Goal: Task Accomplishment & Management: Manage account settings

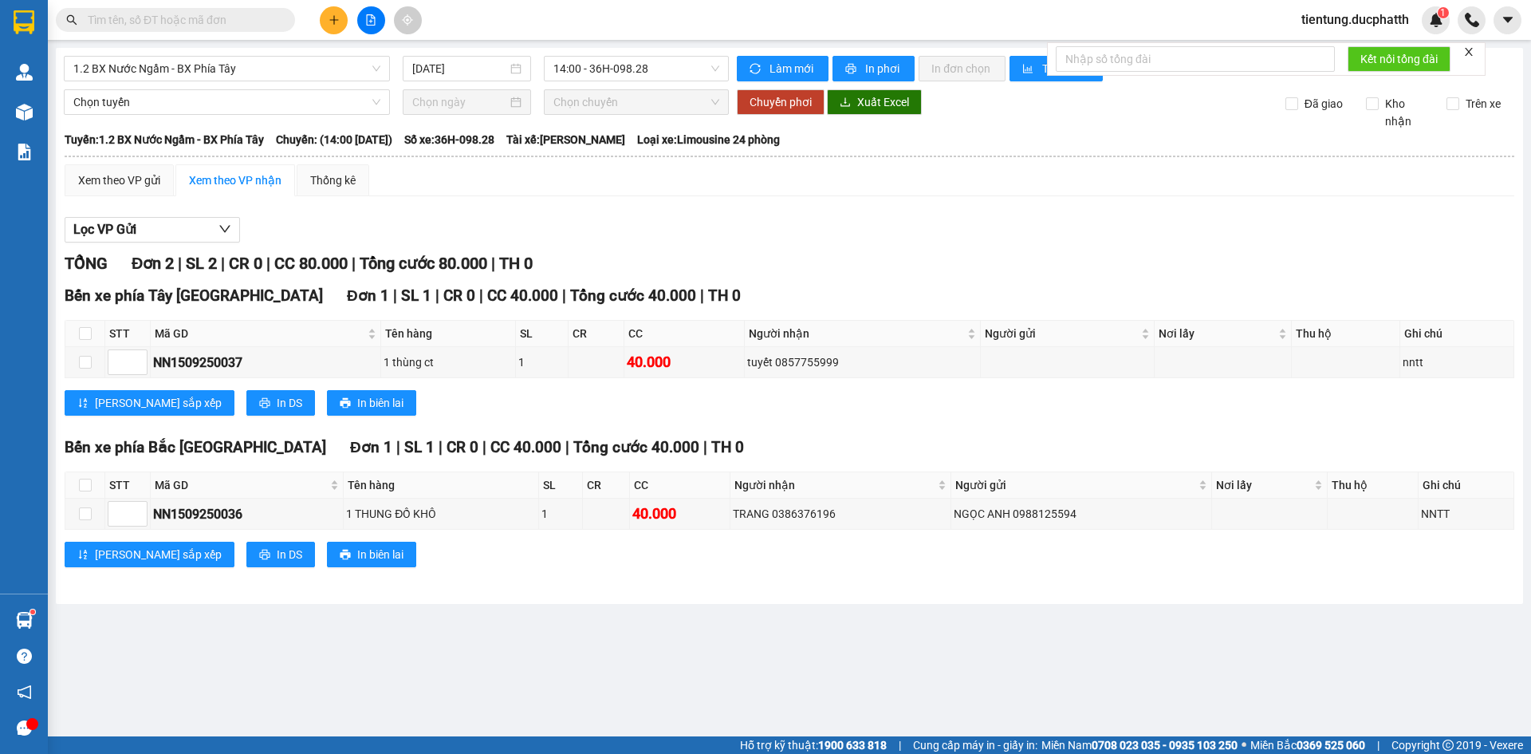
click at [618, 72] on span "14:00 - 36H-098.28" at bounding box center [637, 69] width 166 height 24
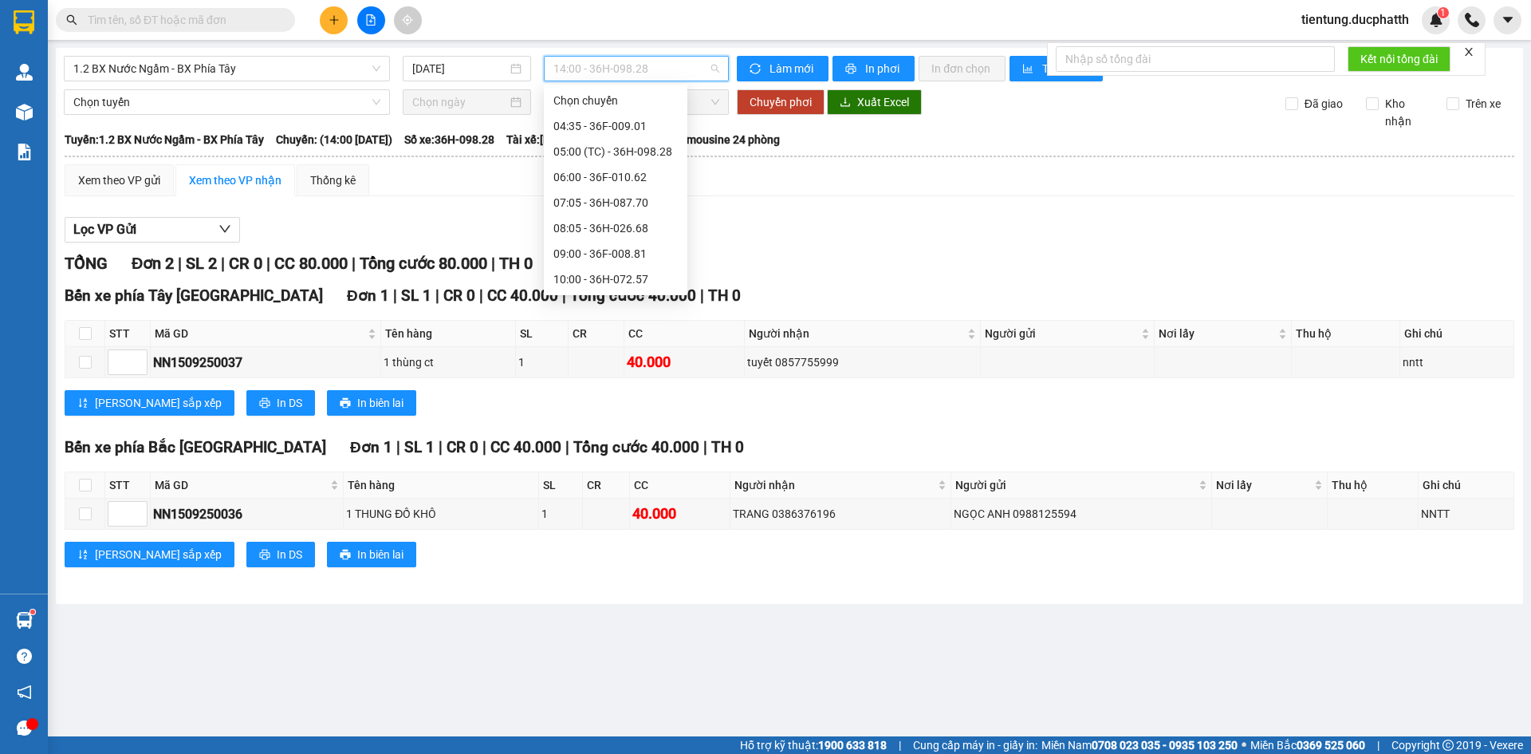
scroll to position [399, 0]
click at [640, 161] on div "15:00 - 36H-087.70" at bounding box center [616, 161] width 124 height 18
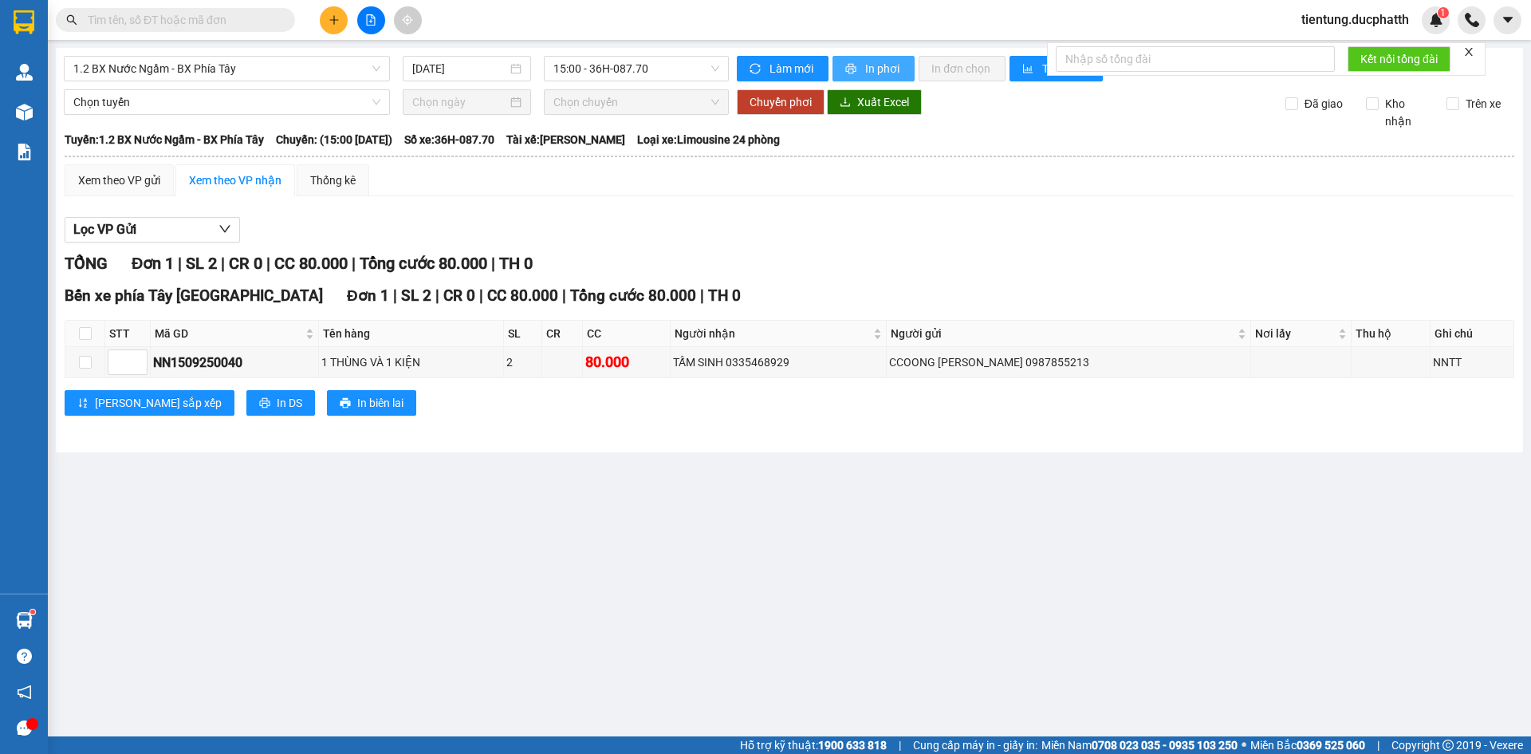
click at [871, 73] on span "In phơi" at bounding box center [883, 69] width 37 height 18
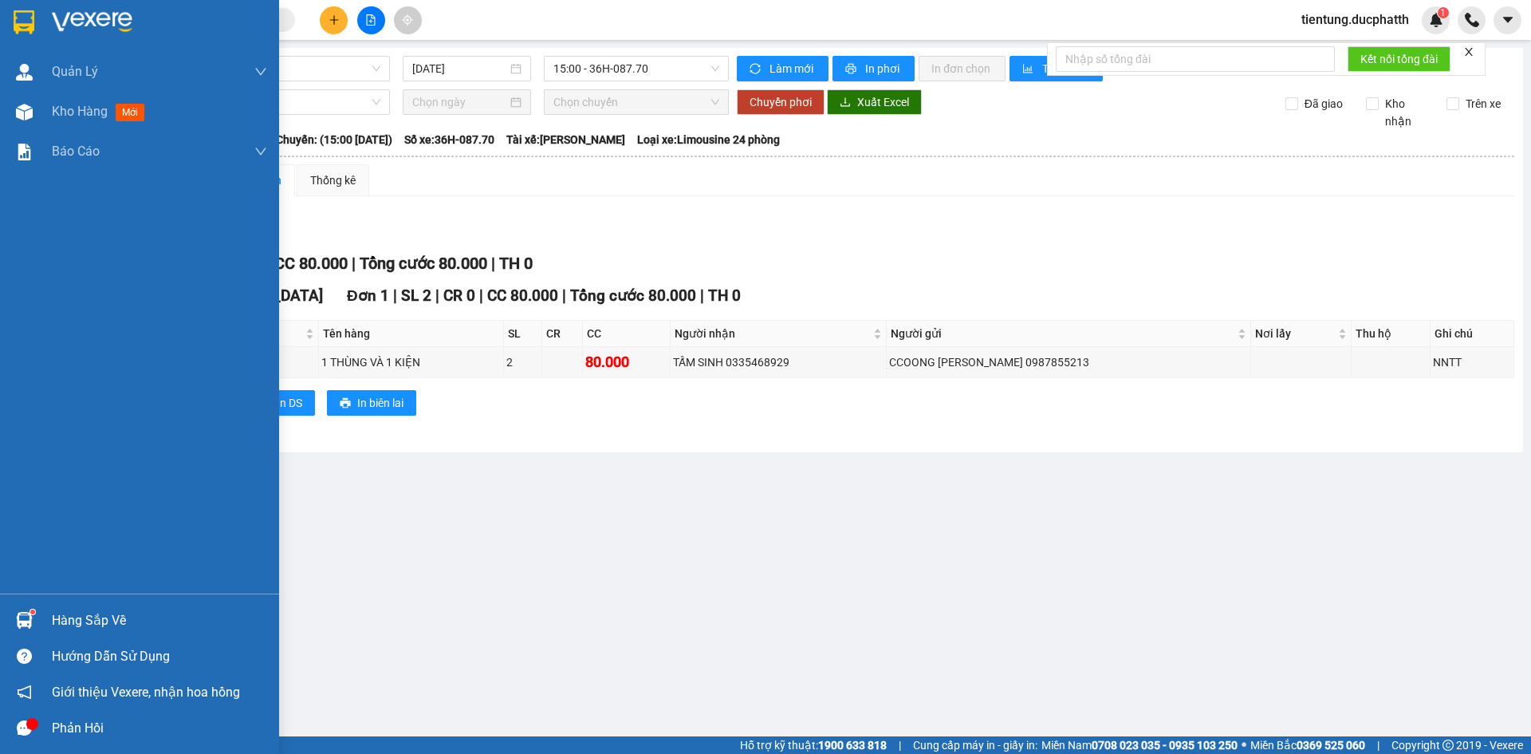
click at [73, 625] on div "Hàng sắp về" at bounding box center [159, 621] width 215 height 24
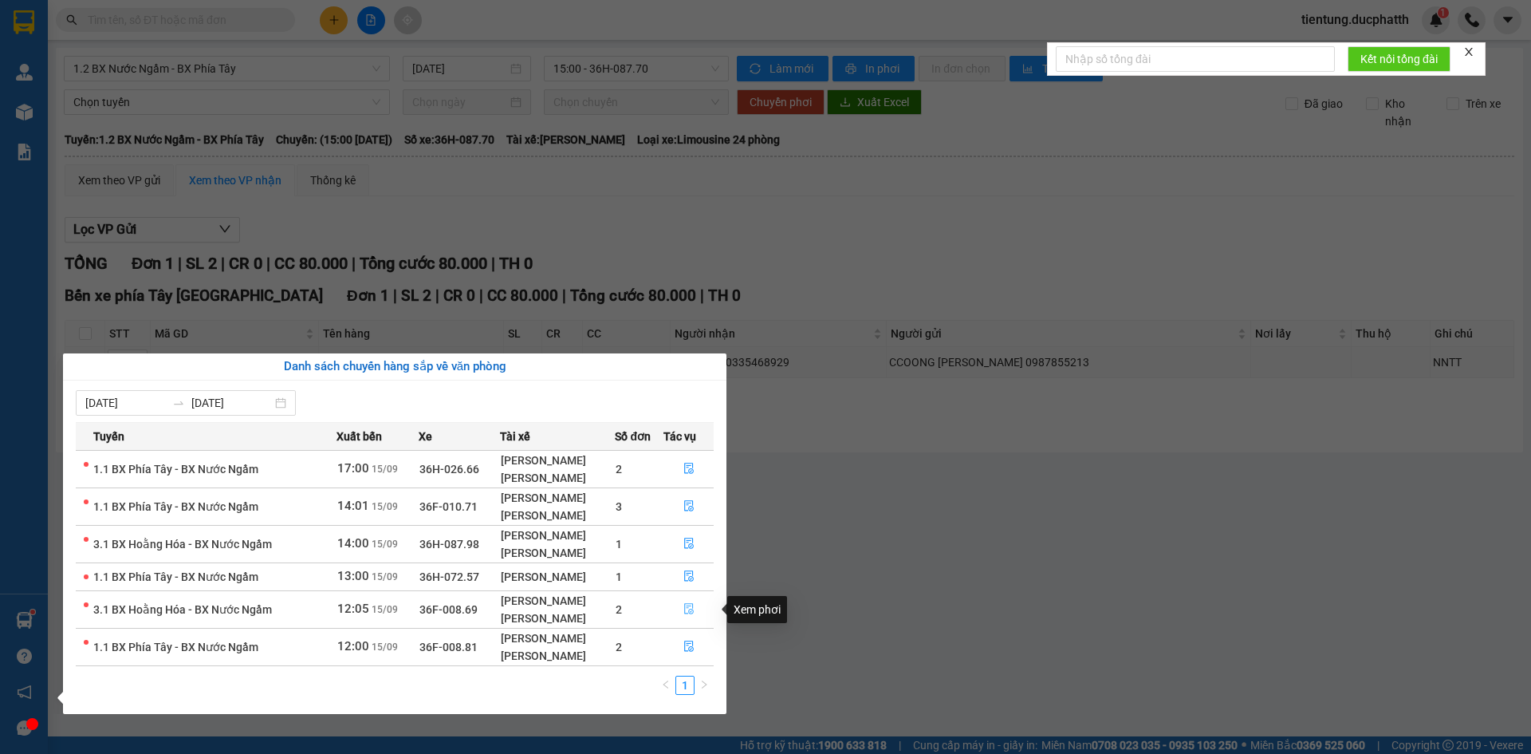
click at [692, 612] on icon "file-done" at bounding box center [689, 609] width 10 height 11
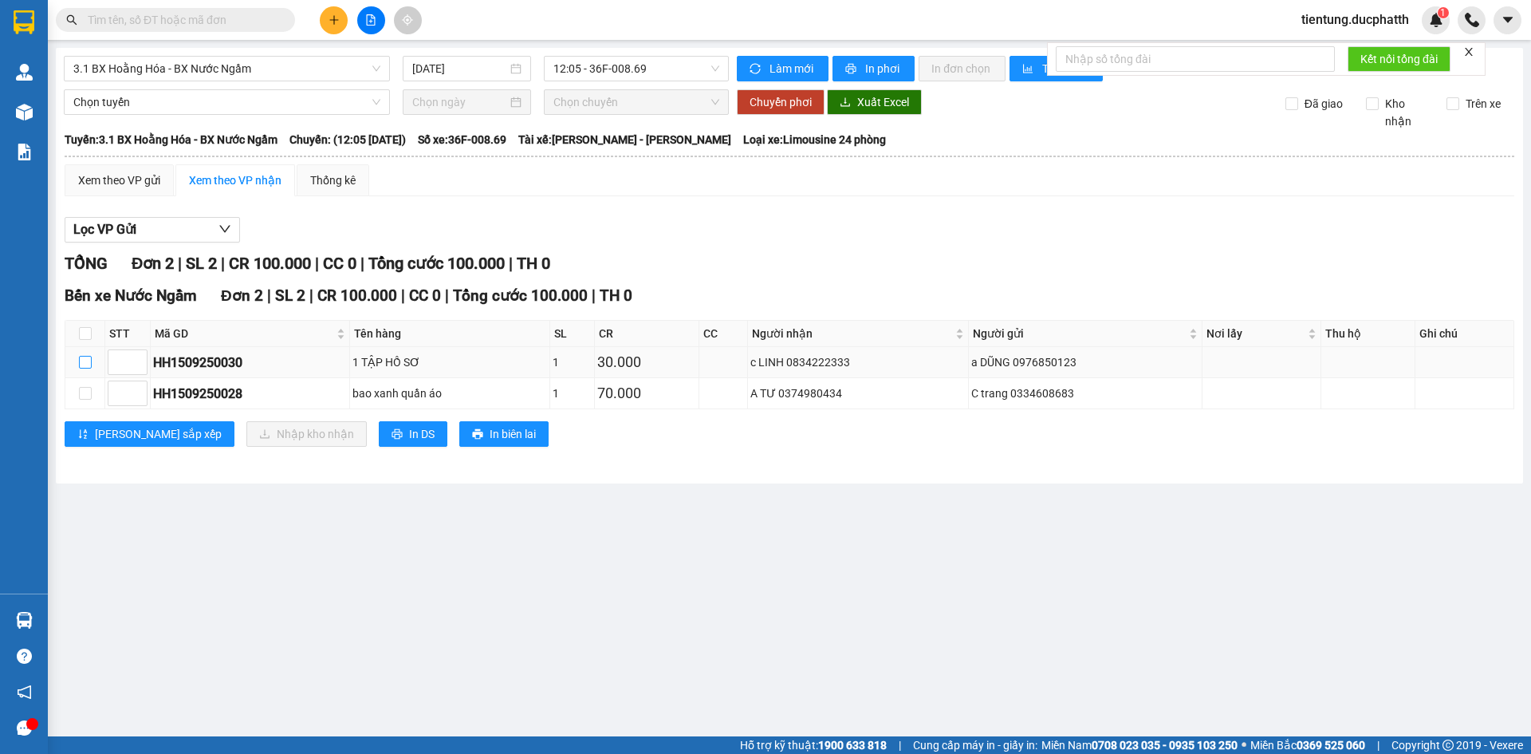
click at [89, 361] on input "checkbox" at bounding box center [85, 362] width 13 height 13
checkbox input "true"
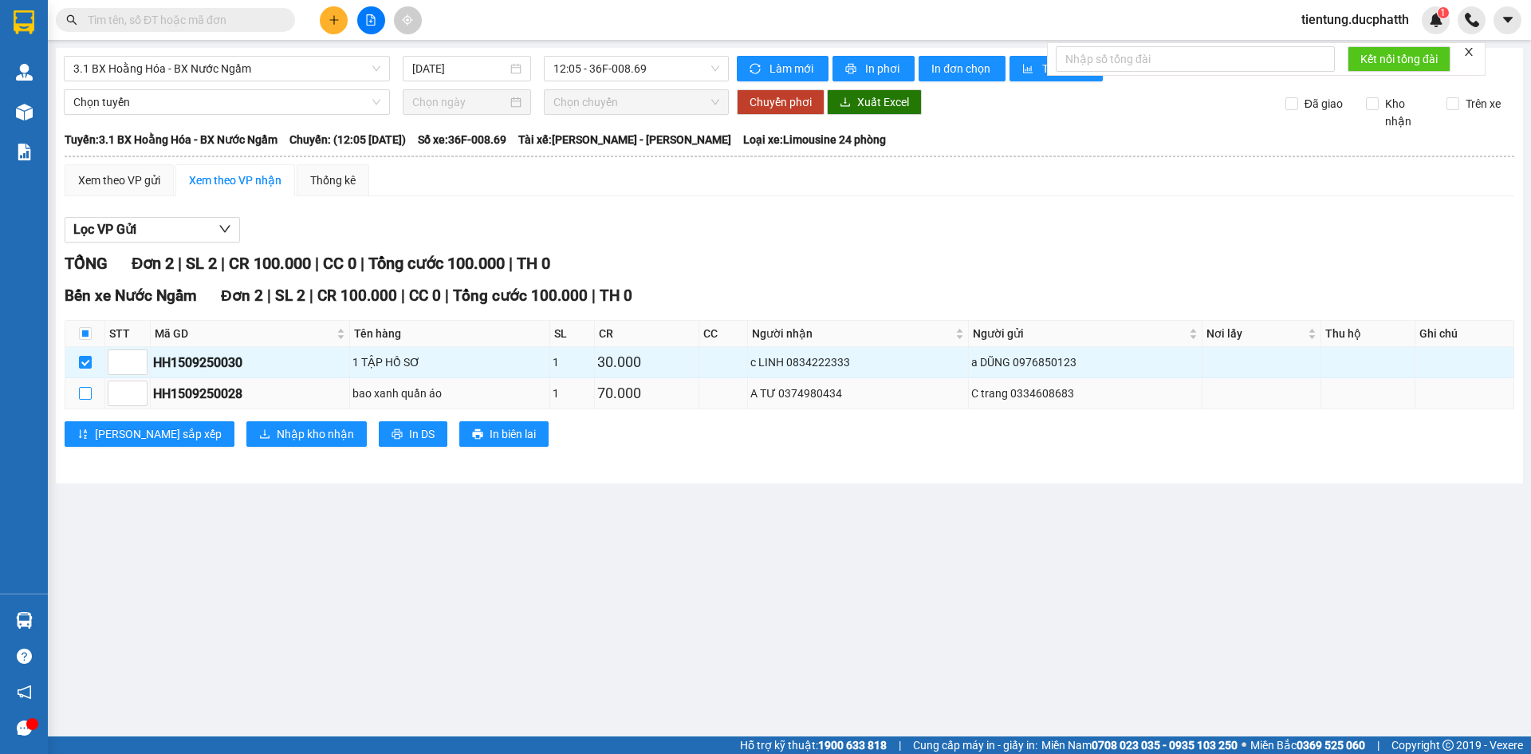
click at [80, 388] on input "checkbox" at bounding box center [85, 393] width 13 height 13
checkbox input "true"
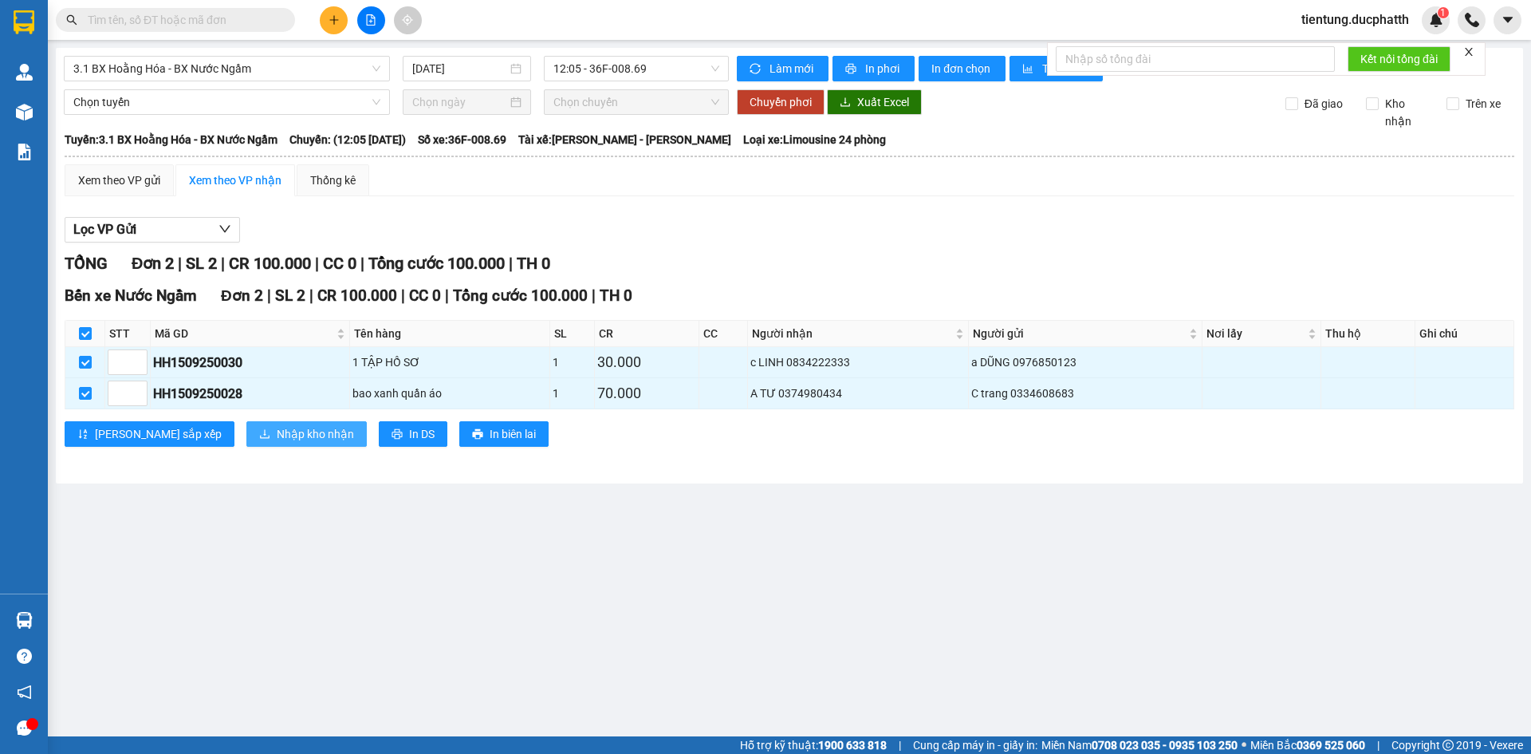
click at [277, 431] on span "Nhập kho nhận" at bounding box center [315, 434] width 77 height 18
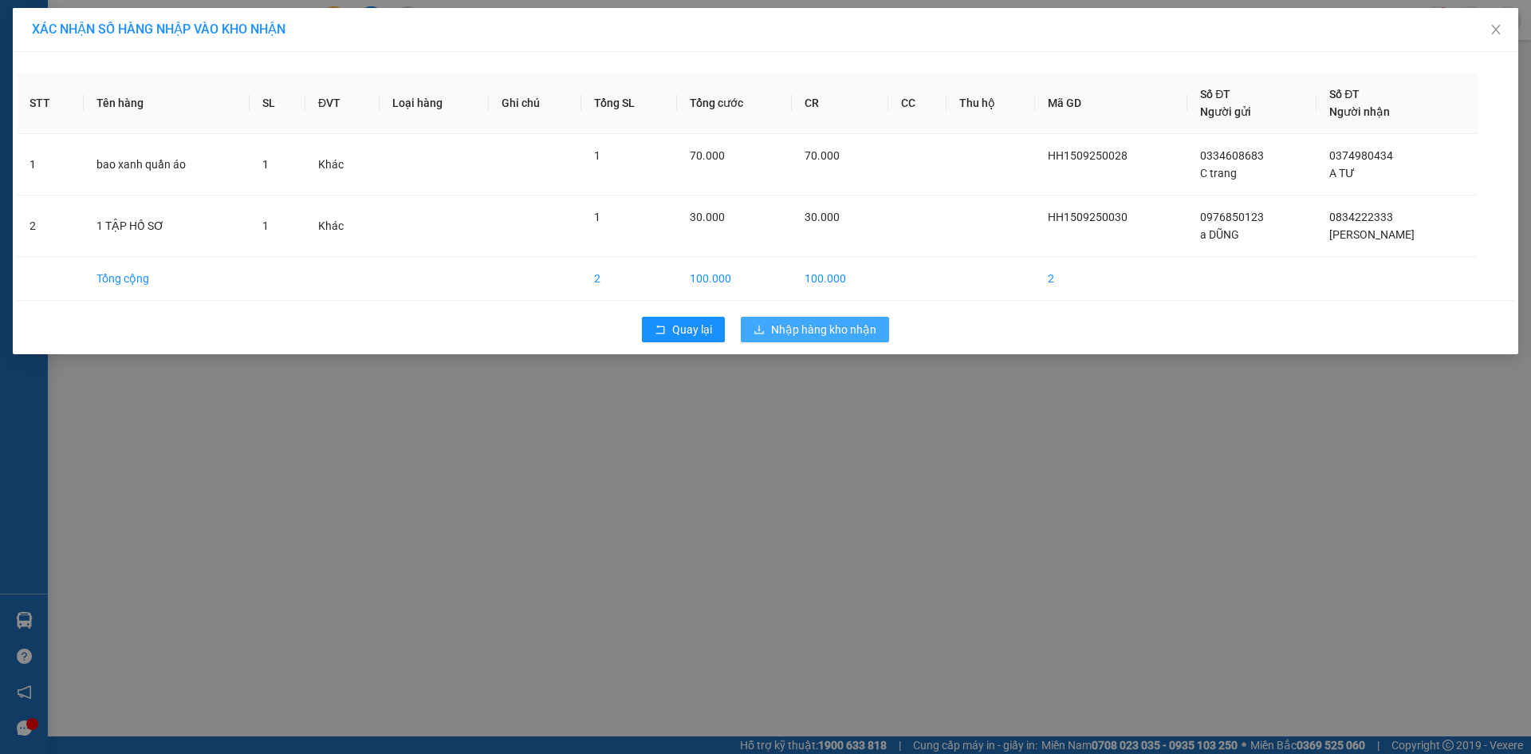
click at [838, 330] on span "Nhập hàng kho nhận" at bounding box center [823, 330] width 105 height 18
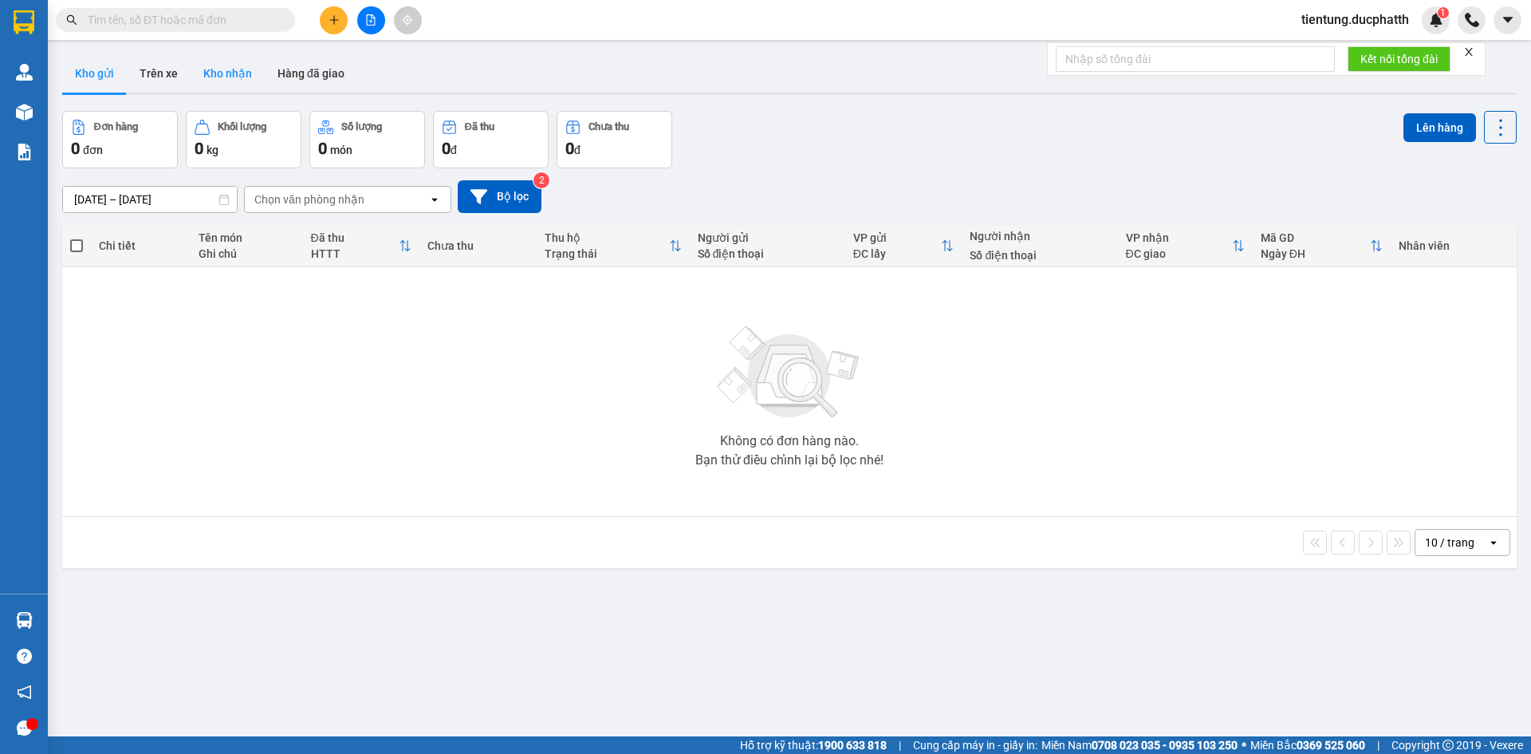
click at [239, 76] on button "Kho nhận" at bounding box center [228, 73] width 74 height 38
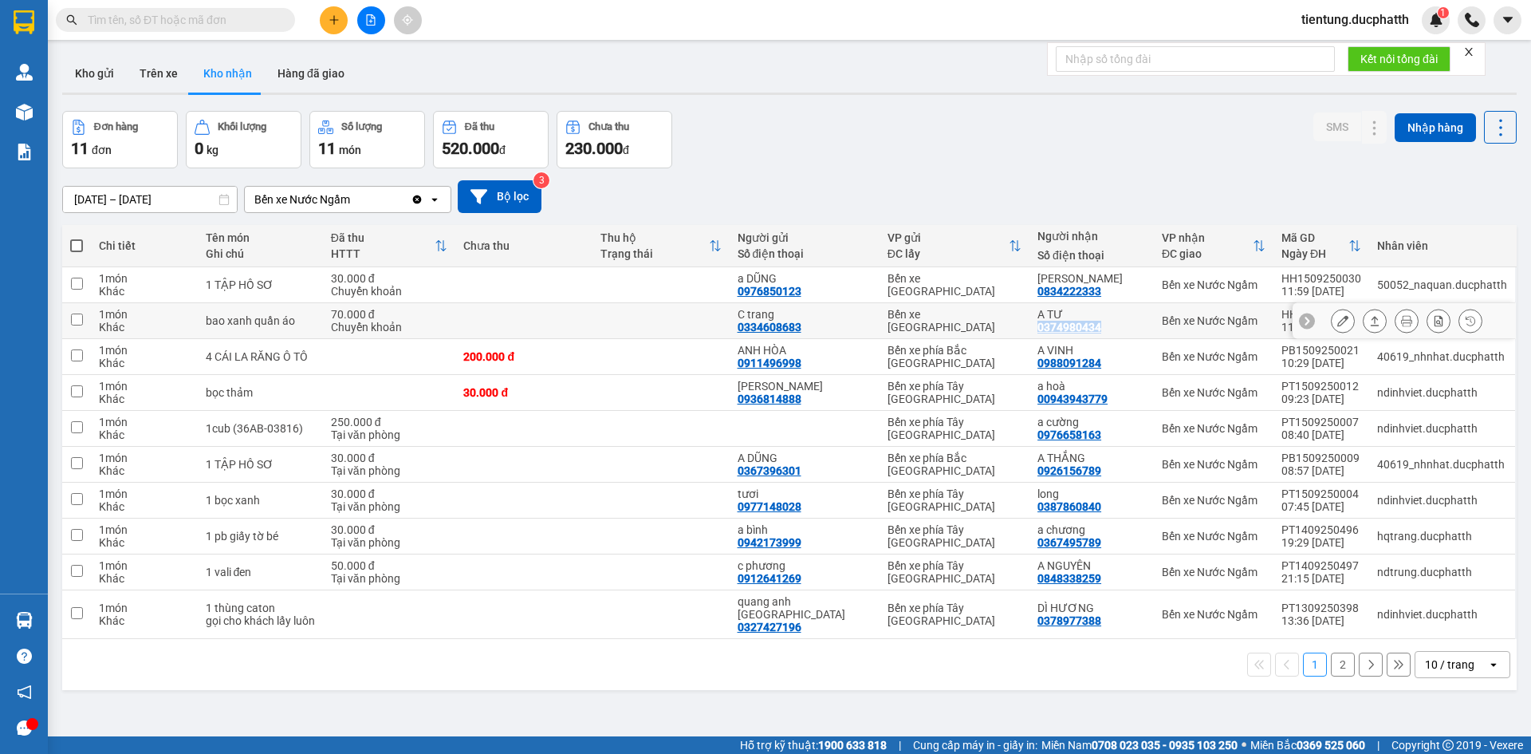
copy div "0374980434"
drag, startPoint x: 1114, startPoint y: 324, endPoint x: 1040, endPoint y: 329, distance: 74.4
click at [1040, 329] on div "A TƯ 0374980434" at bounding box center [1092, 321] width 108 height 26
checkbox input "true"
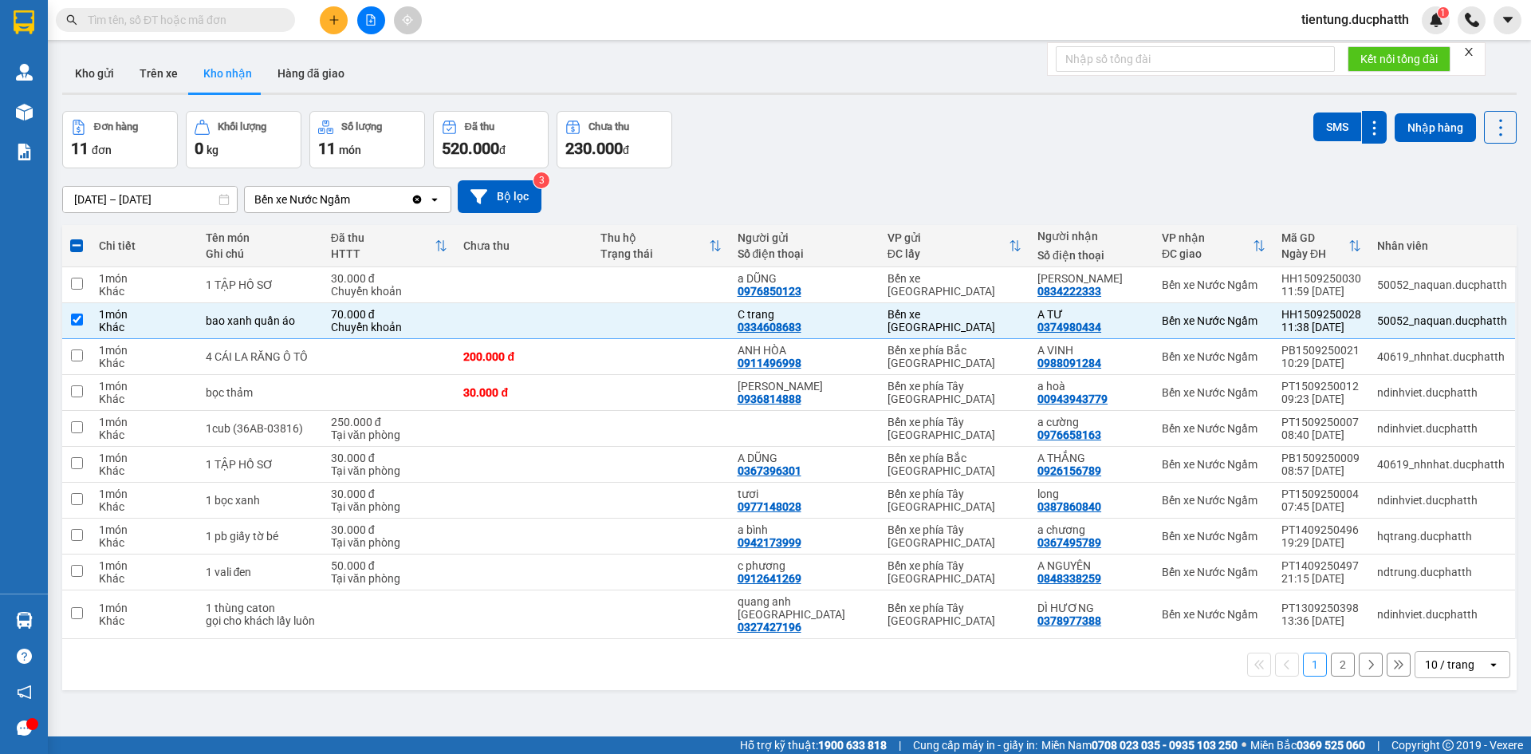
click at [838, 154] on div "Đơn hàng 11 đơn Khối lượng 0 kg Số lượng 11 món Đã thu 520.000 đ Chưa thu 230.0…" at bounding box center [789, 139] width 1455 height 57
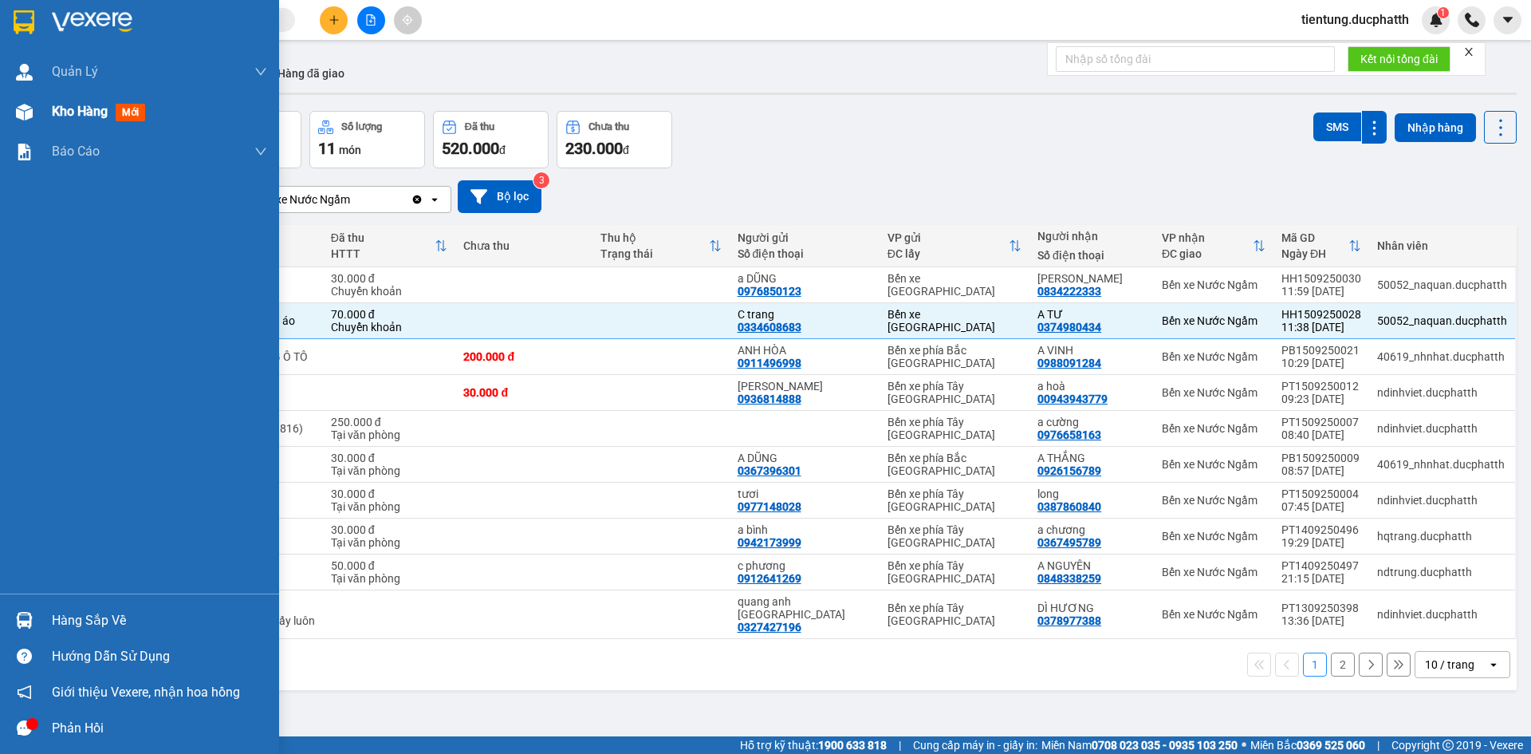
click at [80, 116] on span "Kho hàng" at bounding box center [80, 111] width 56 height 15
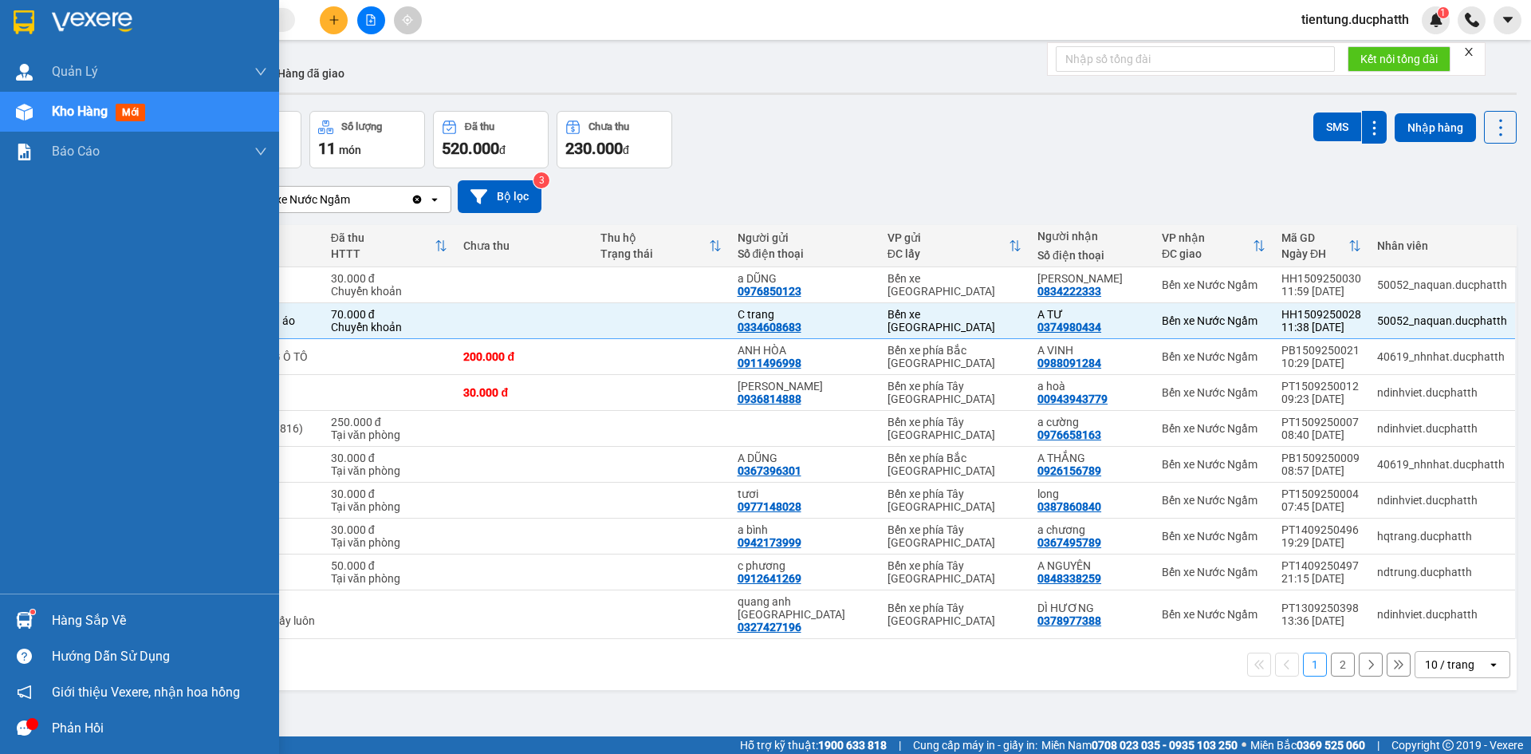
click at [80, 625] on div "Hàng sắp về" at bounding box center [159, 621] width 215 height 24
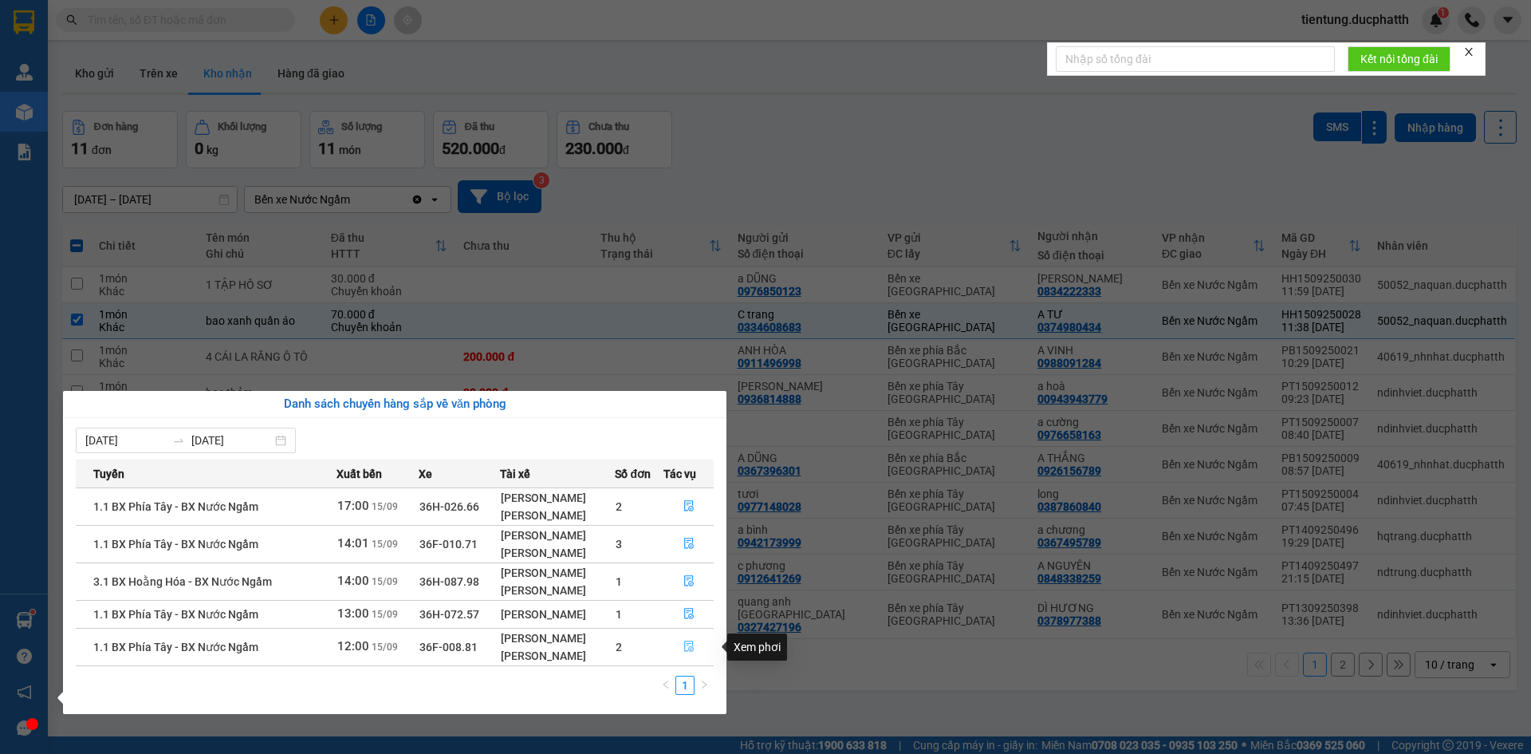
click at [691, 644] on icon "file-done" at bounding box center [689, 646] width 10 height 11
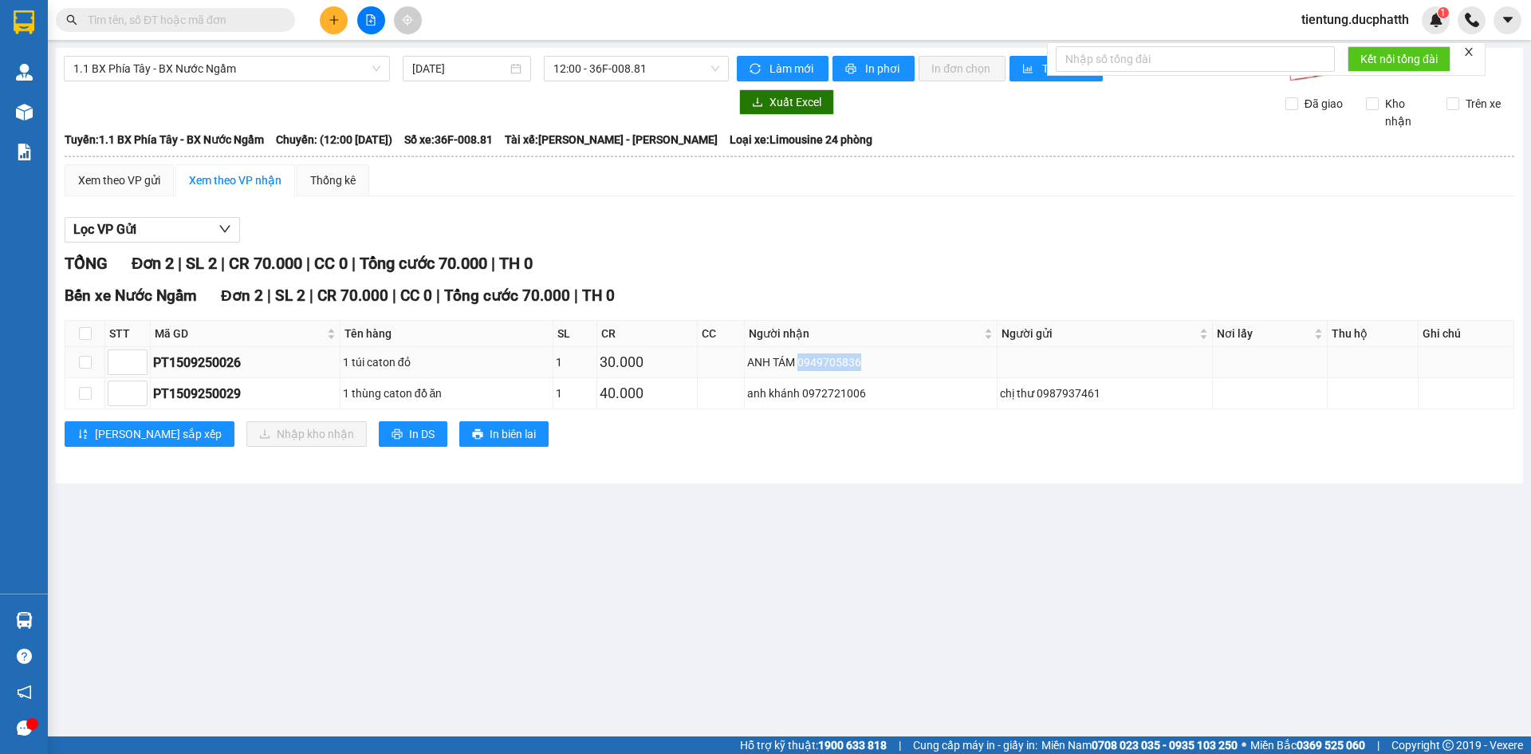
drag, startPoint x: 862, startPoint y: 363, endPoint x: 806, endPoint y: 364, distance: 56.7
click at [806, 364] on div "ANH TÁM 0949705836" at bounding box center [870, 362] width 247 height 18
copy div "0949705836"
click at [585, 71] on span "12:00 - 36F-008.81" at bounding box center [637, 69] width 166 height 24
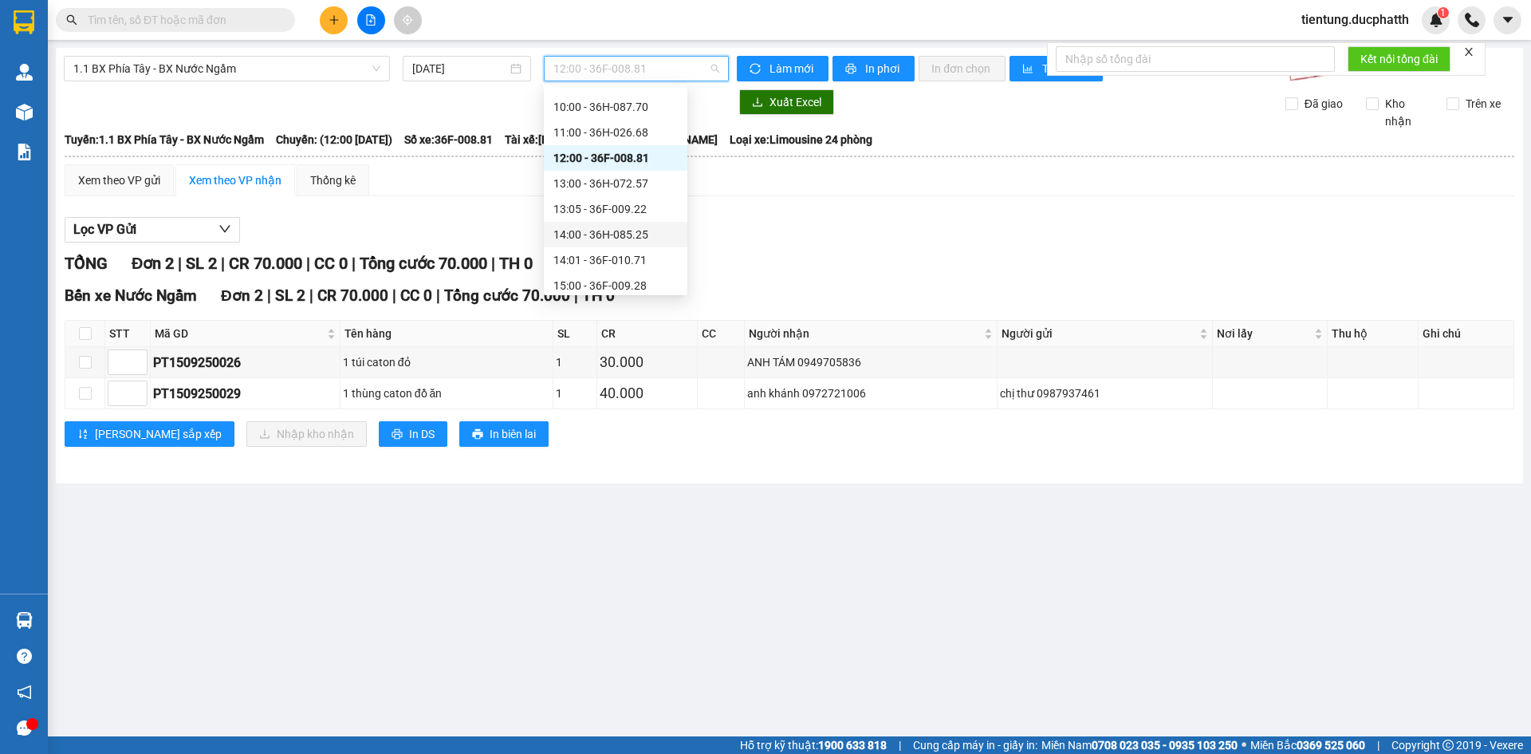
scroll to position [456, 0]
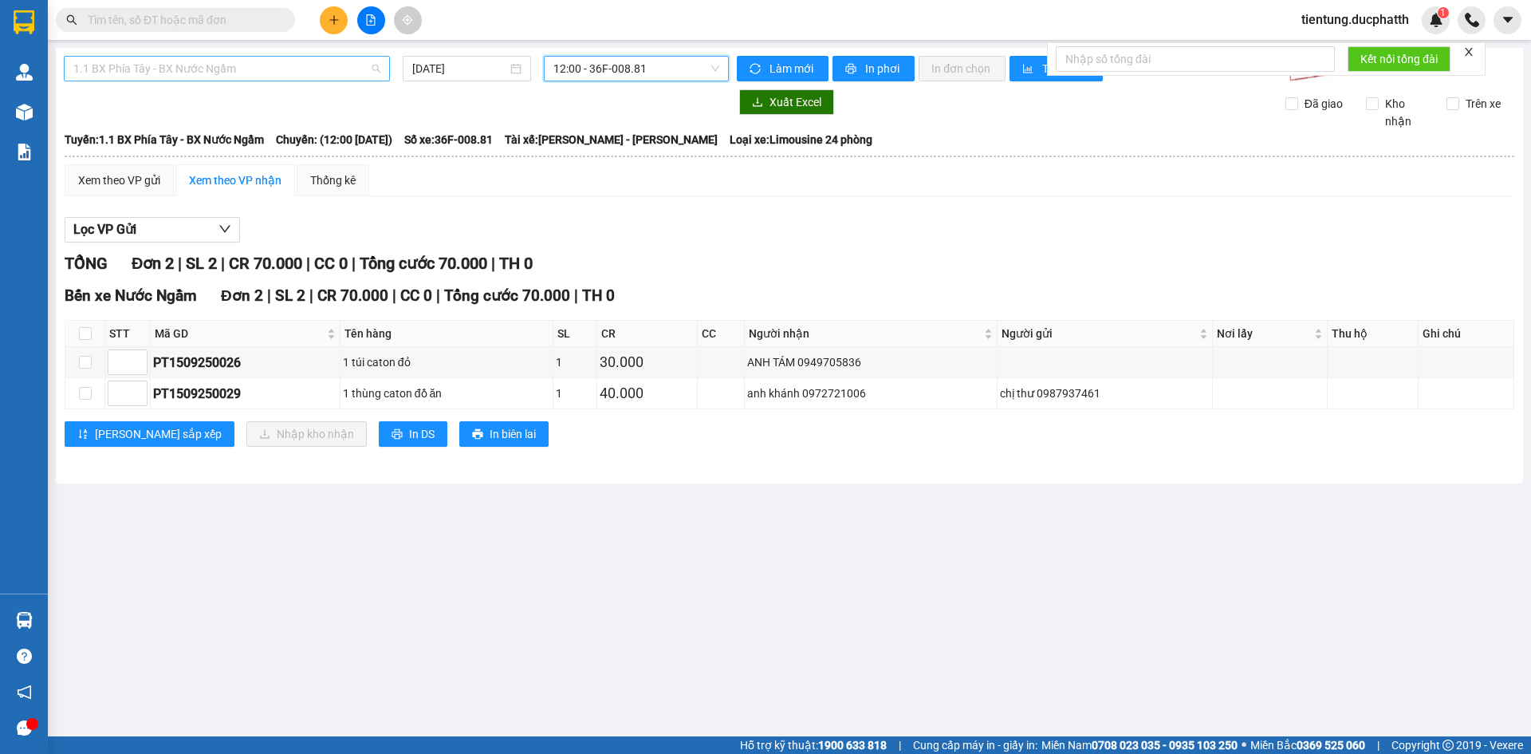
click at [301, 69] on span "1.1 BX Phía Tây - BX Nước Ngầm" at bounding box center [226, 69] width 307 height 24
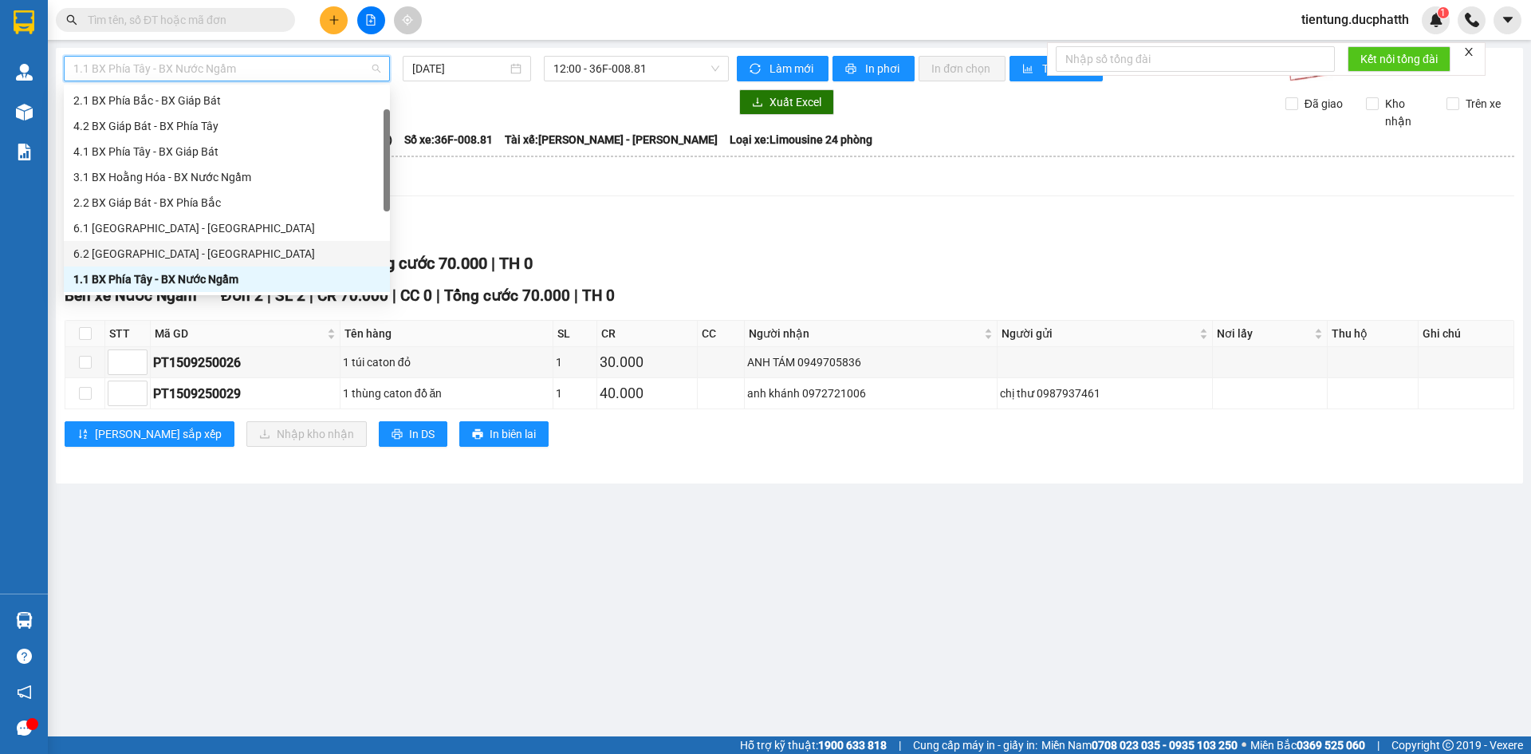
scroll to position [128, 0]
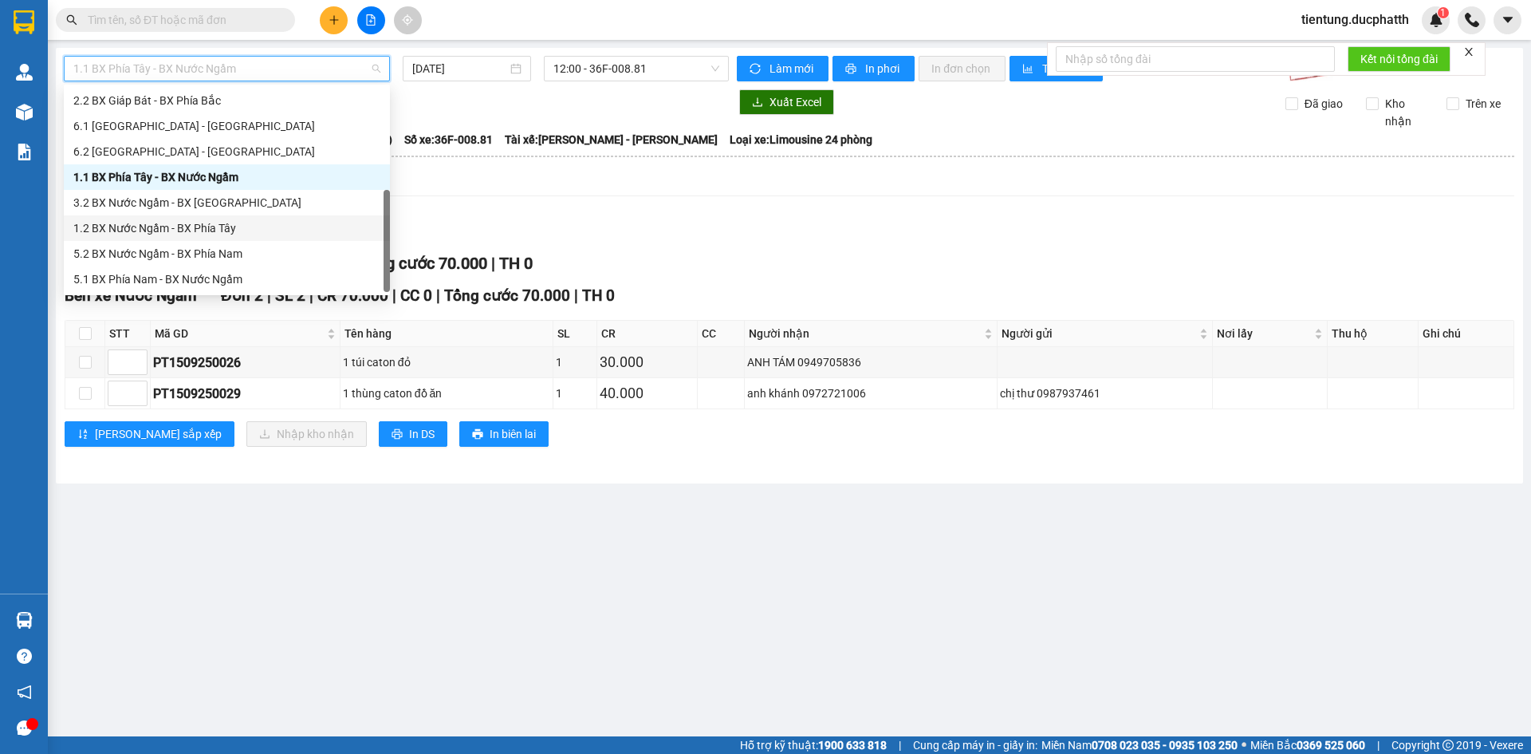
click at [247, 232] on div "1.2 BX Nước Ngầm - BX Phía Tây" at bounding box center [226, 228] width 307 height 18
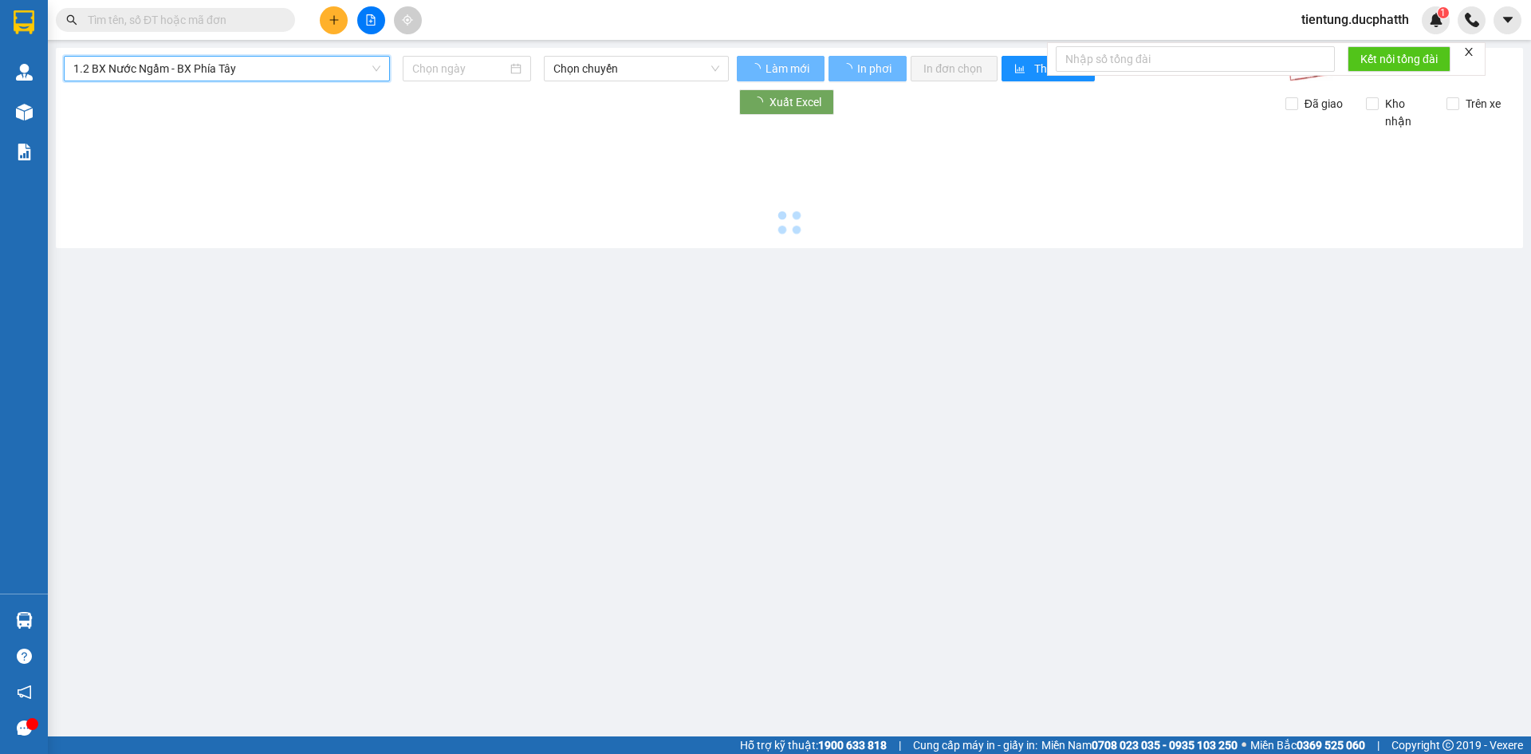
type input "15/09/2025"
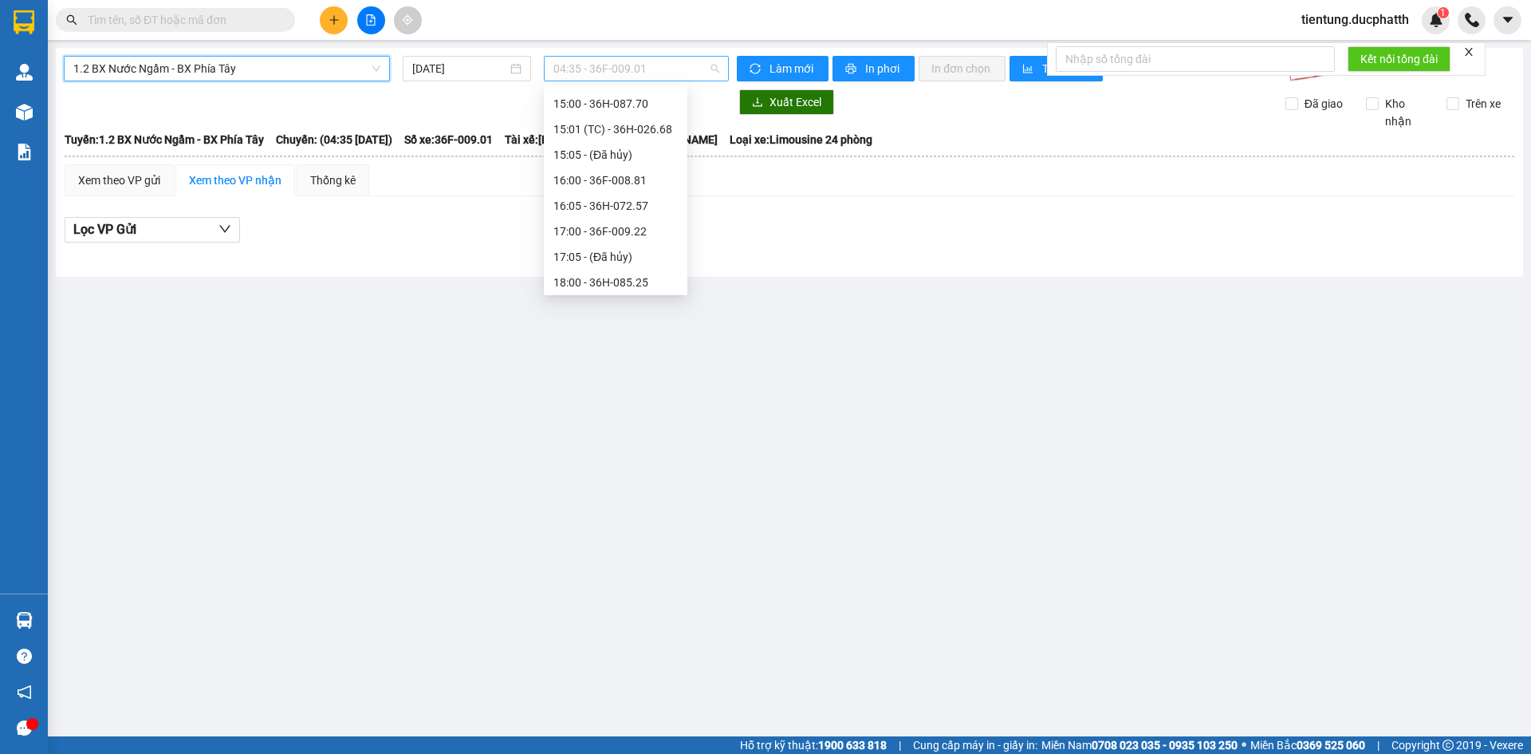
scroll to position [26, 0]
click at [655, 71] on span "04:35 - 36F-009.01" at bounding box center [637, 69] width 166 height 24
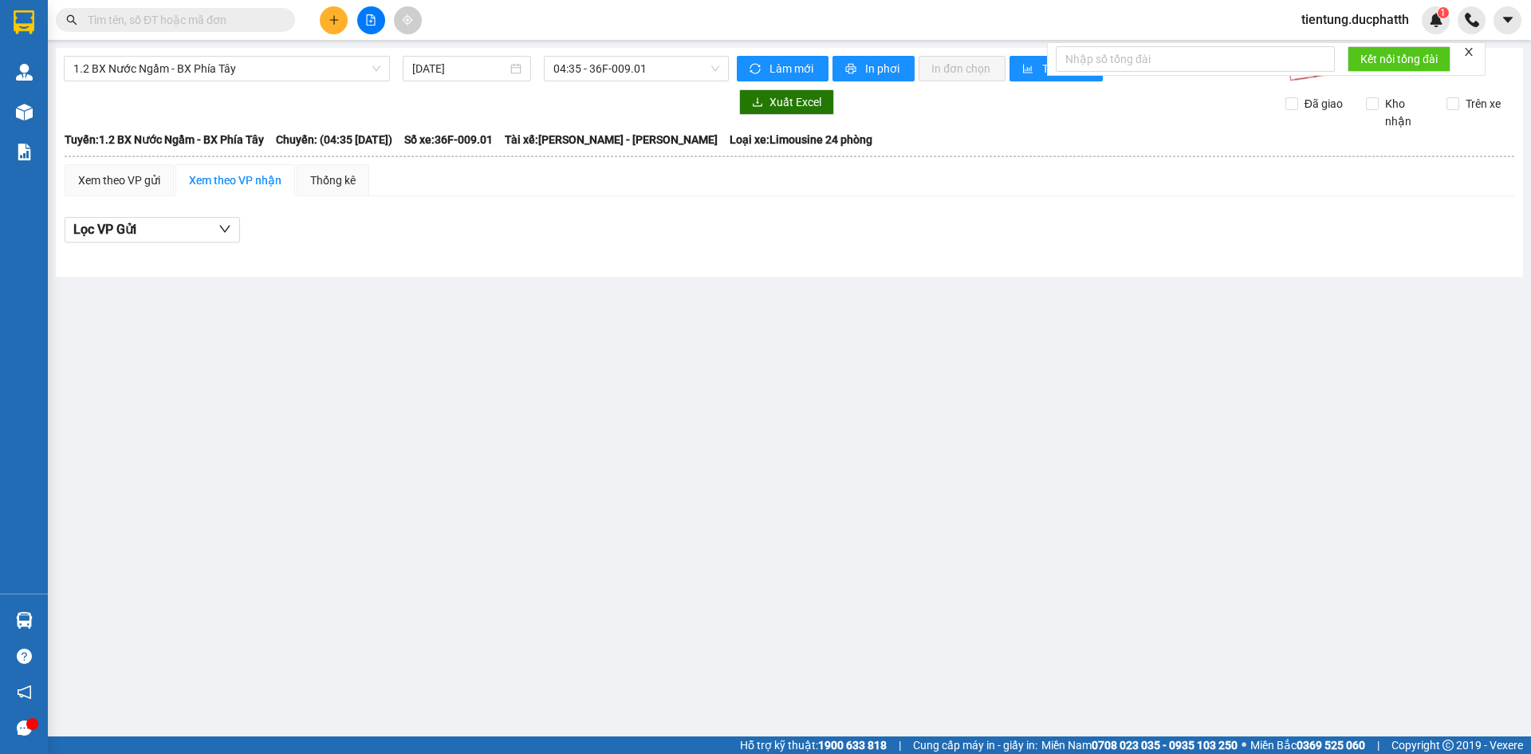
click at [508, 374] on main "1.2 BX Nước Ngầm - BX Phía Tây 15/09/2025 04:35 - 36F-009.01 Làm mới In phơi In…" at bounding box center [765, 368] width 1531 height 736
click at [660, 73] on span "04:35 - 36F-009.01" at bounding box center [637, 69] width 166 height 24
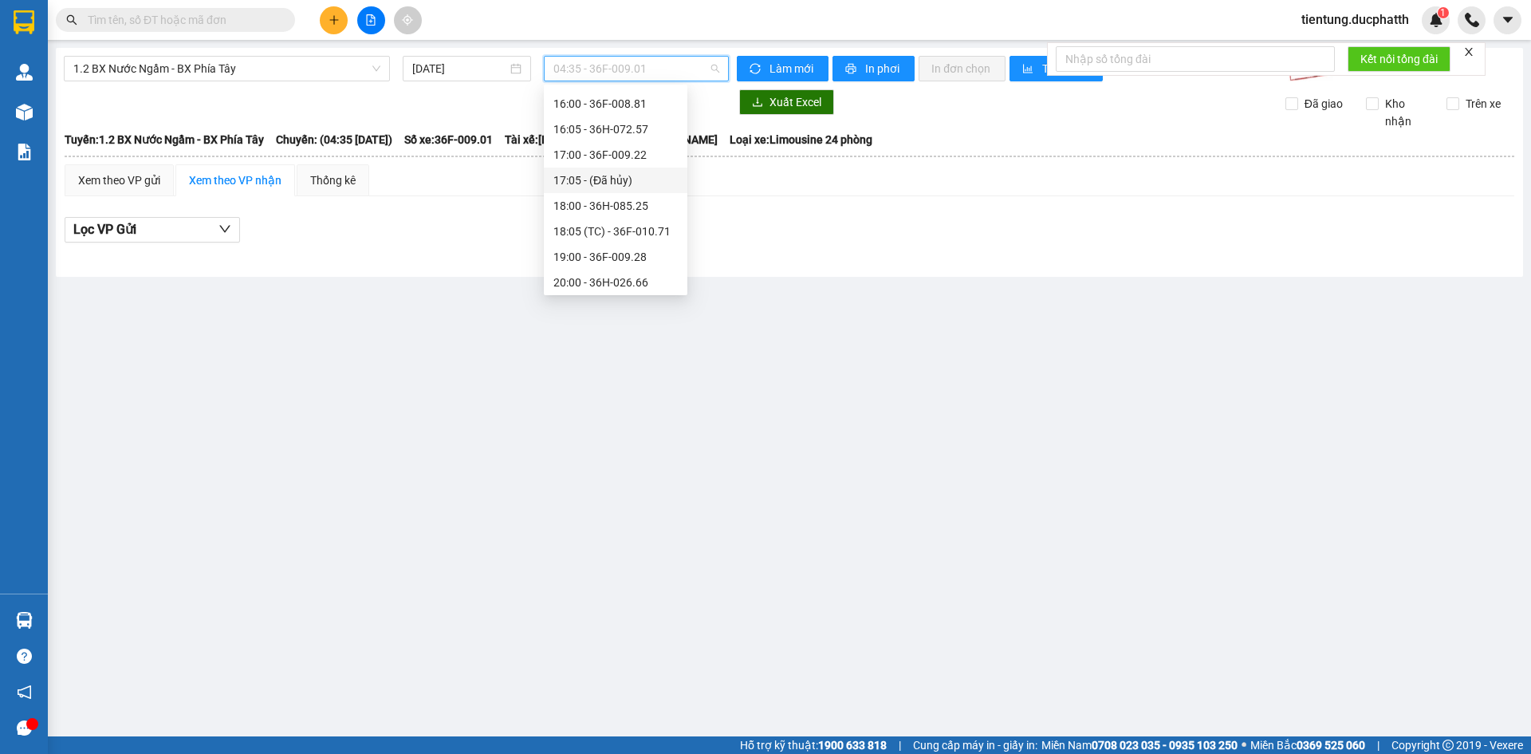
scroll to position [453, 0]
click at [639, 179] on div "16:00 - 36F-008.81" at bounding box center [616, 184] width 124 height 18
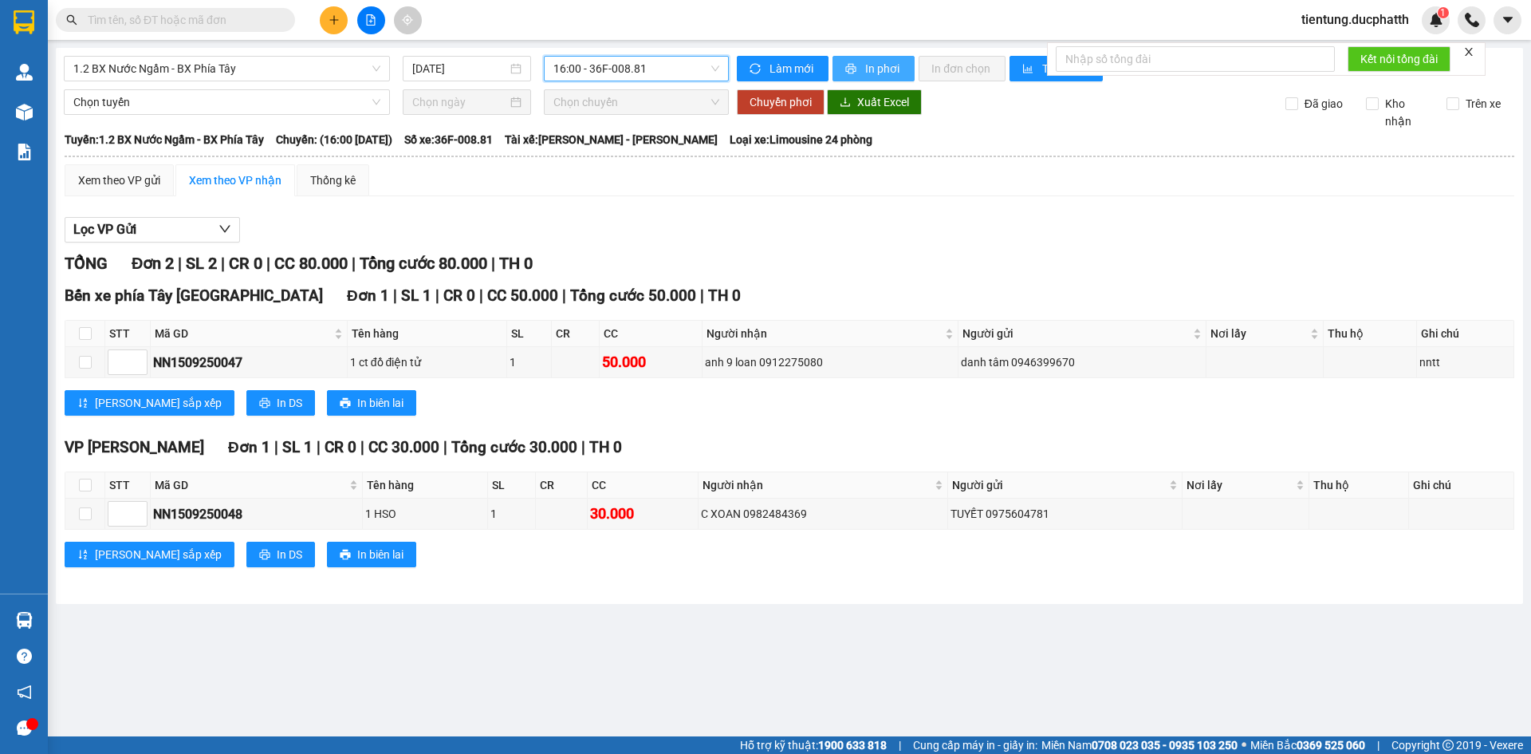
click at [873, 72] on span "In phơi" at bounding box center [883, 69] width 37 height 18
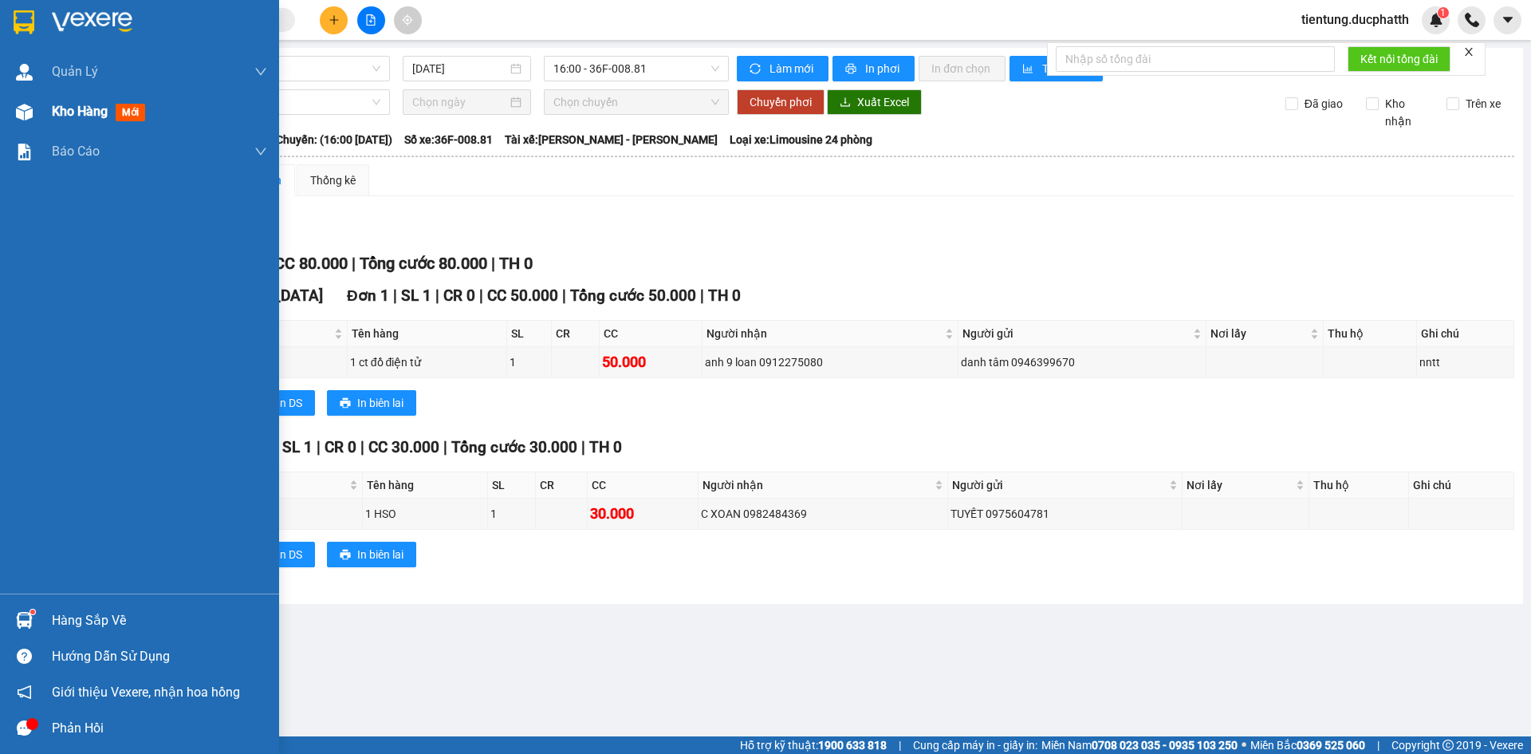
click at [79, 119] on span "Kho hàng" at bounding box center [80, 111] width 56 height 15
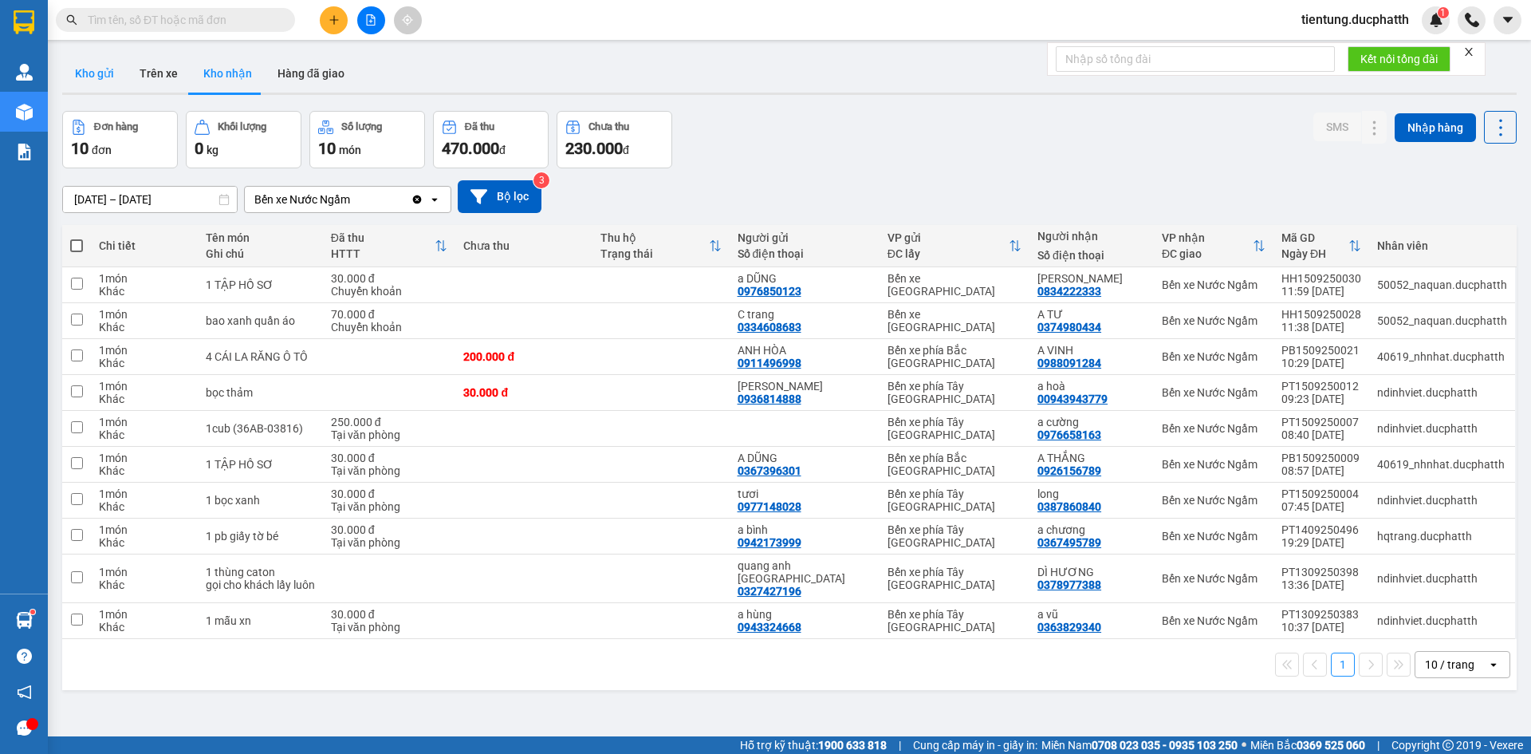
click at [100, 73] on button "Kho gửi" at bounding box center [94, 73] width 65 height 38
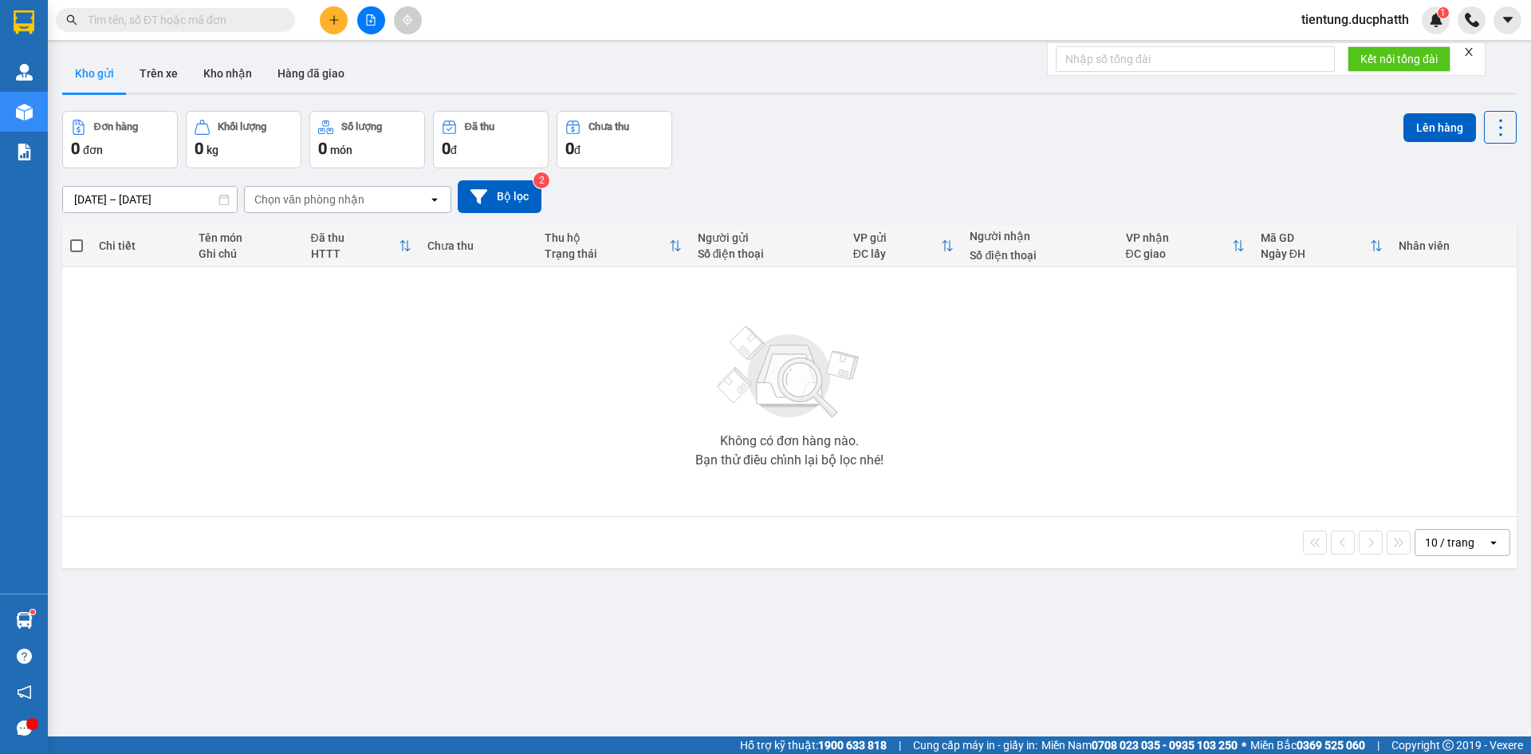
click at [188, 12] on input "text" at bounding box center [182, 20] width 188 height 18
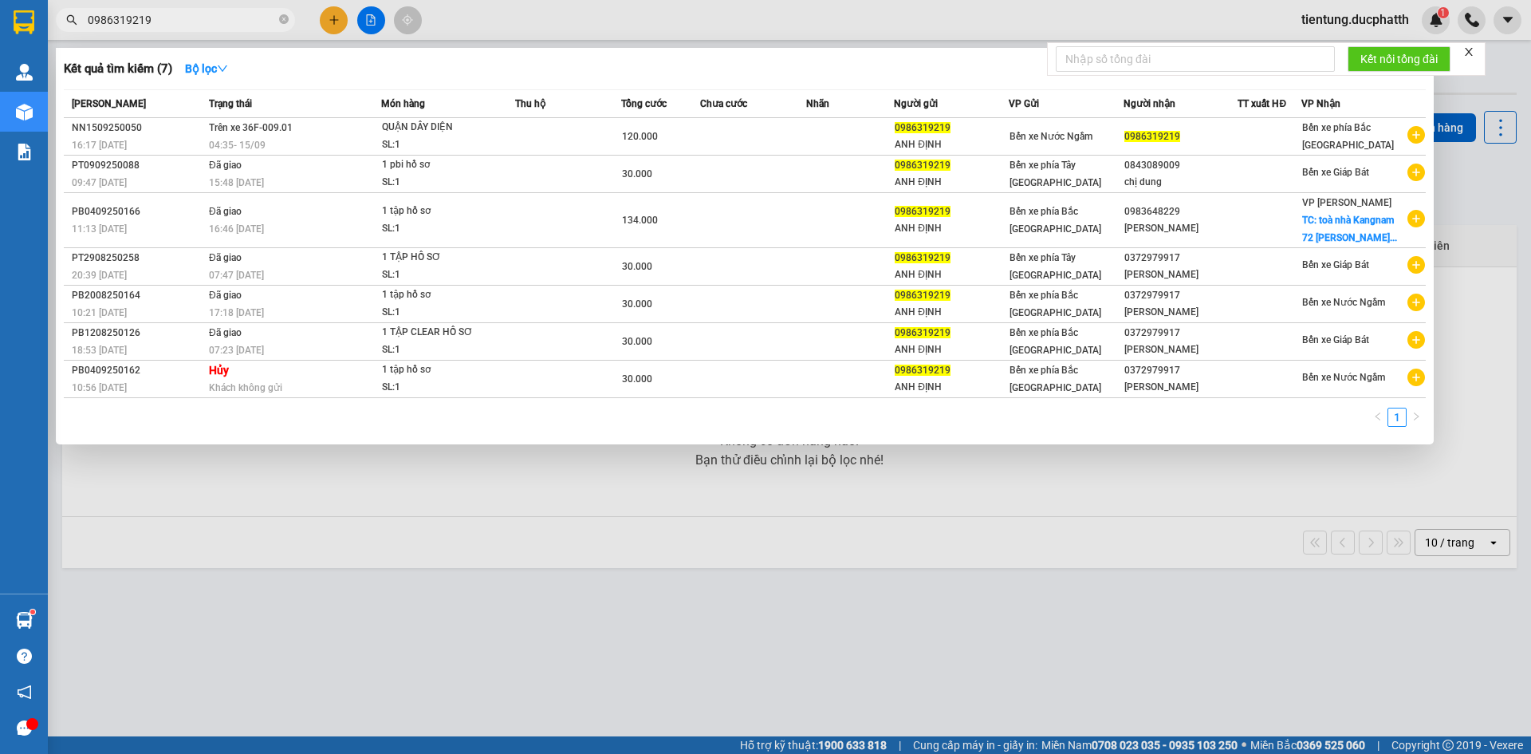
type input "0986319219"
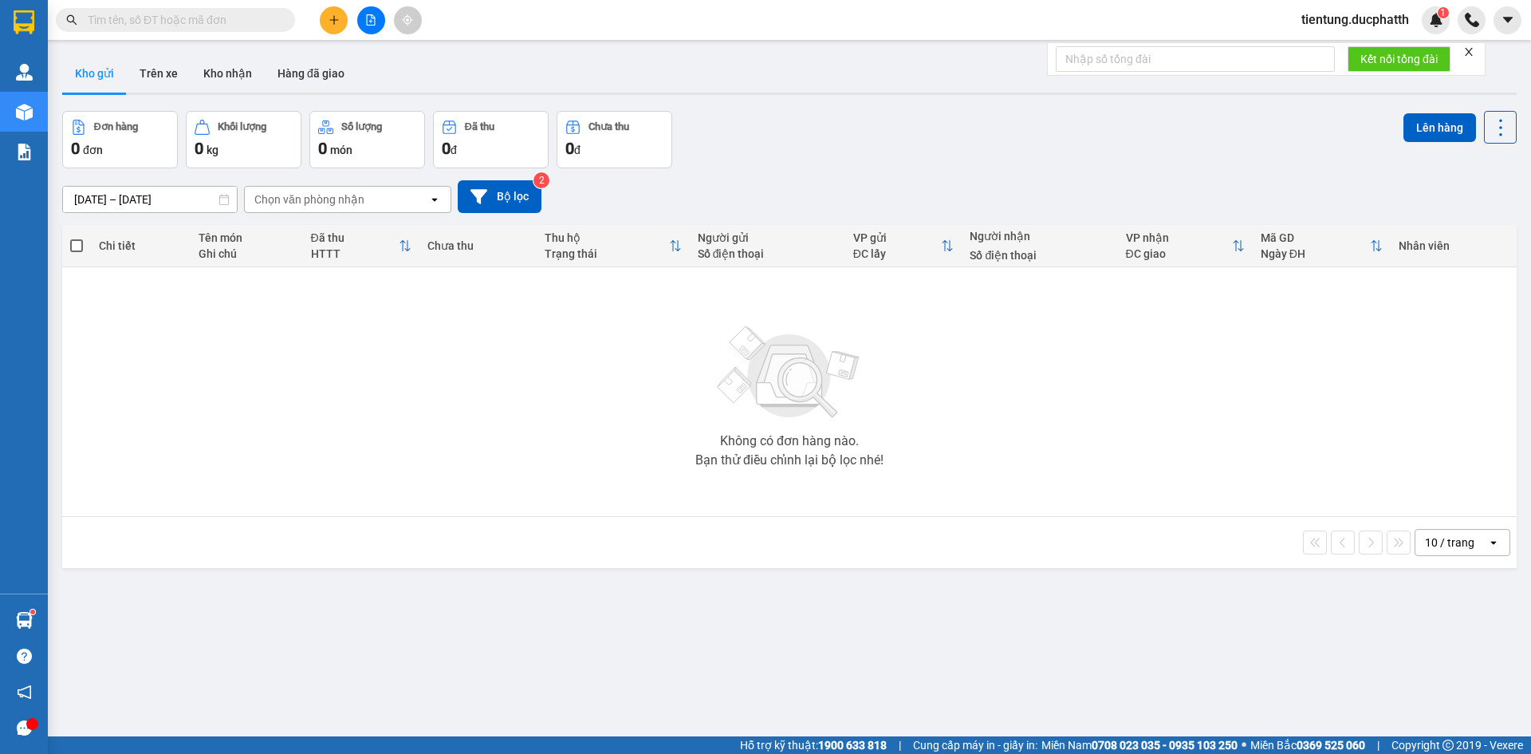
click at [375, 28] on button at bounding box center [371, 20] width 28 height 28
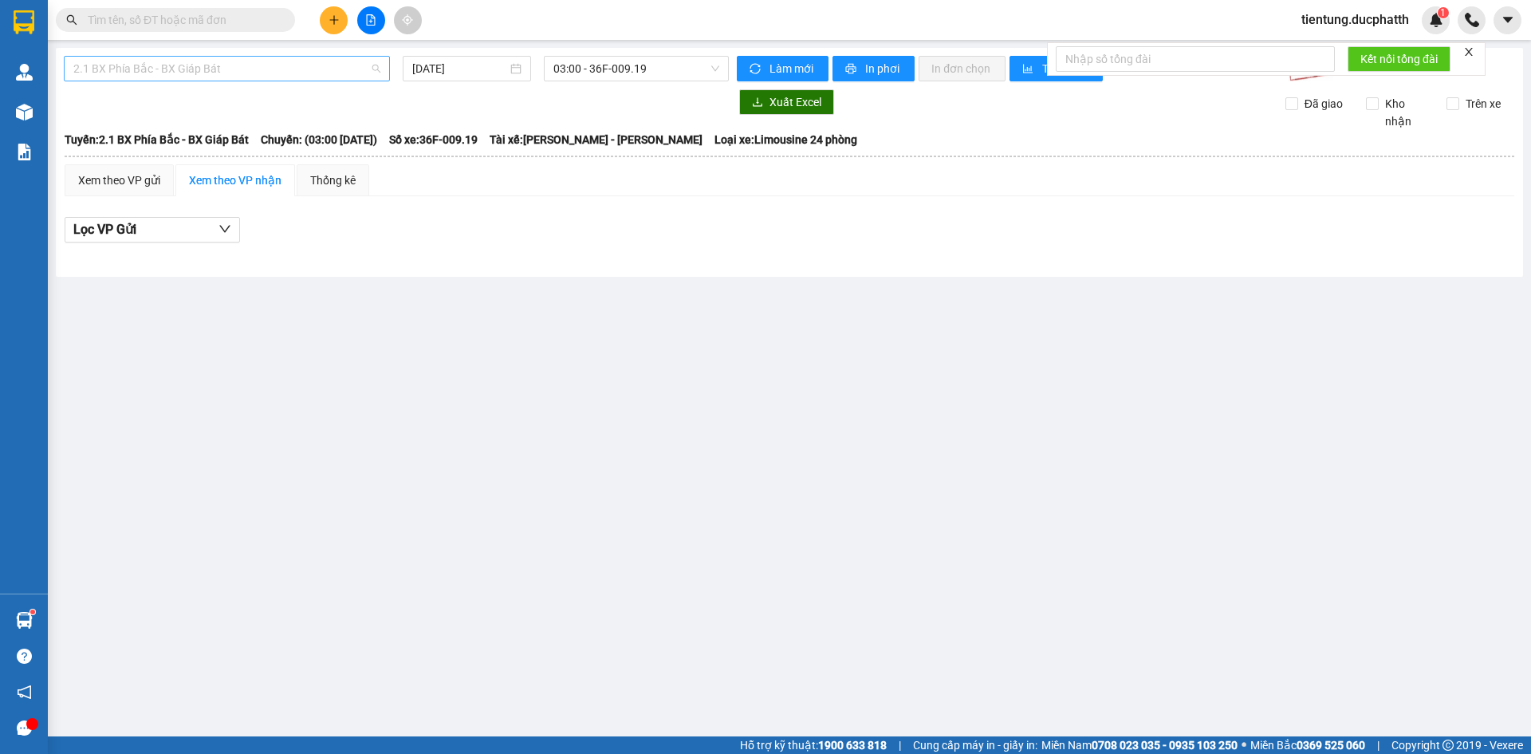
click at [329, 71] on span "2.1 BX Phía Bắc - BX Giáp Bát" at bounding box center [226, 69] width 307 height 24
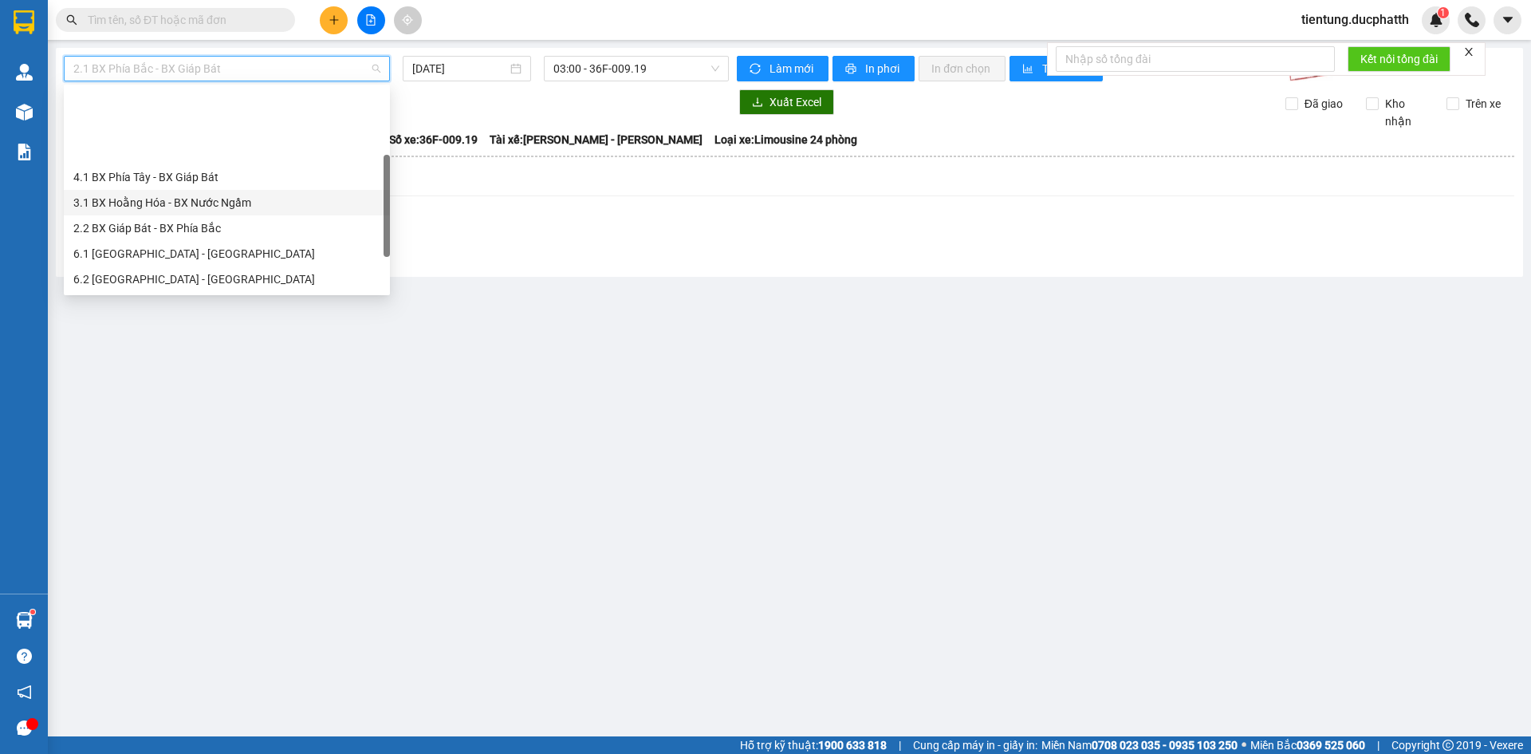
scroll to position [128, 0]
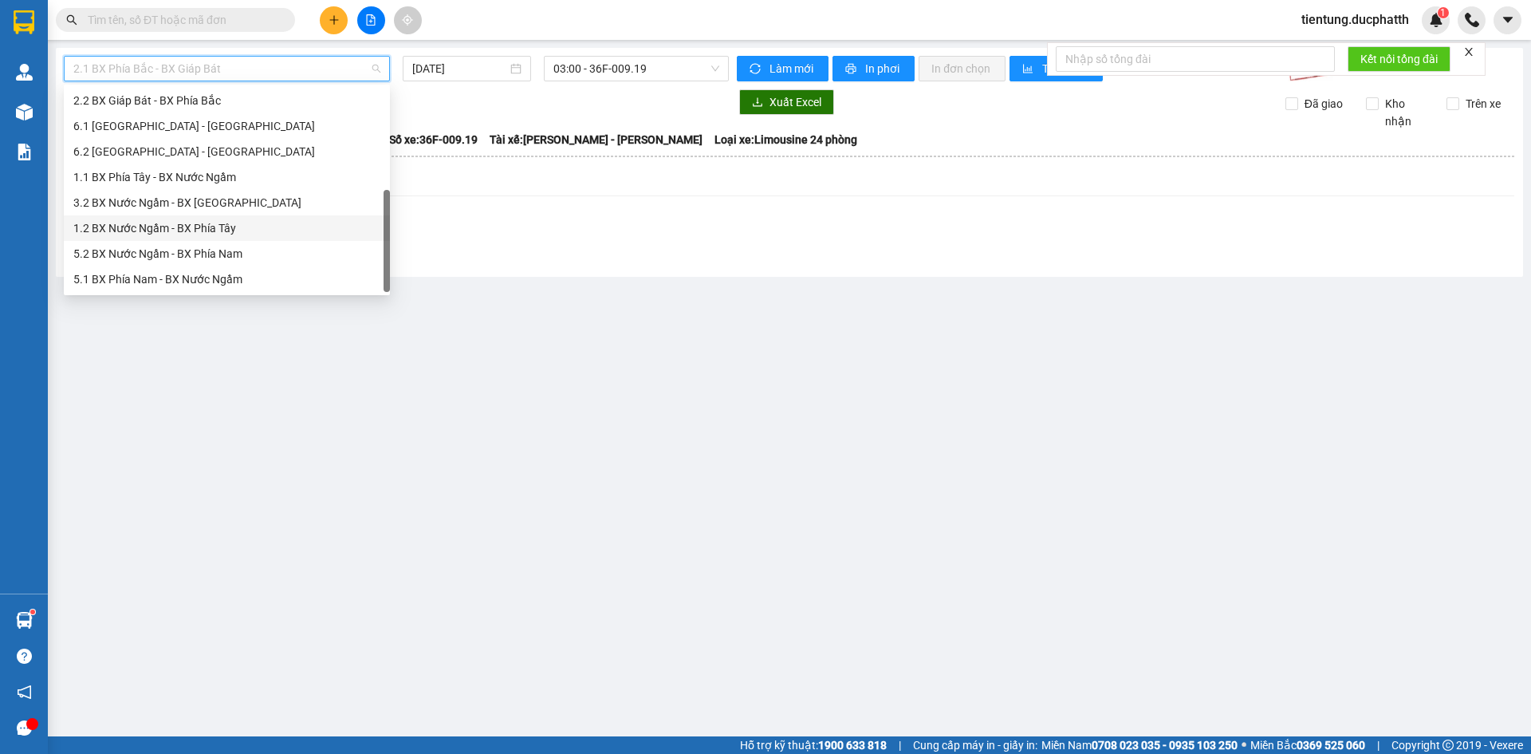
click at [251, 227] on div "1.2 BX Nước Ngầm - BX Phía Tây" at bounding box center [226, 228] width 307 height 18
type input "15/09/2025"
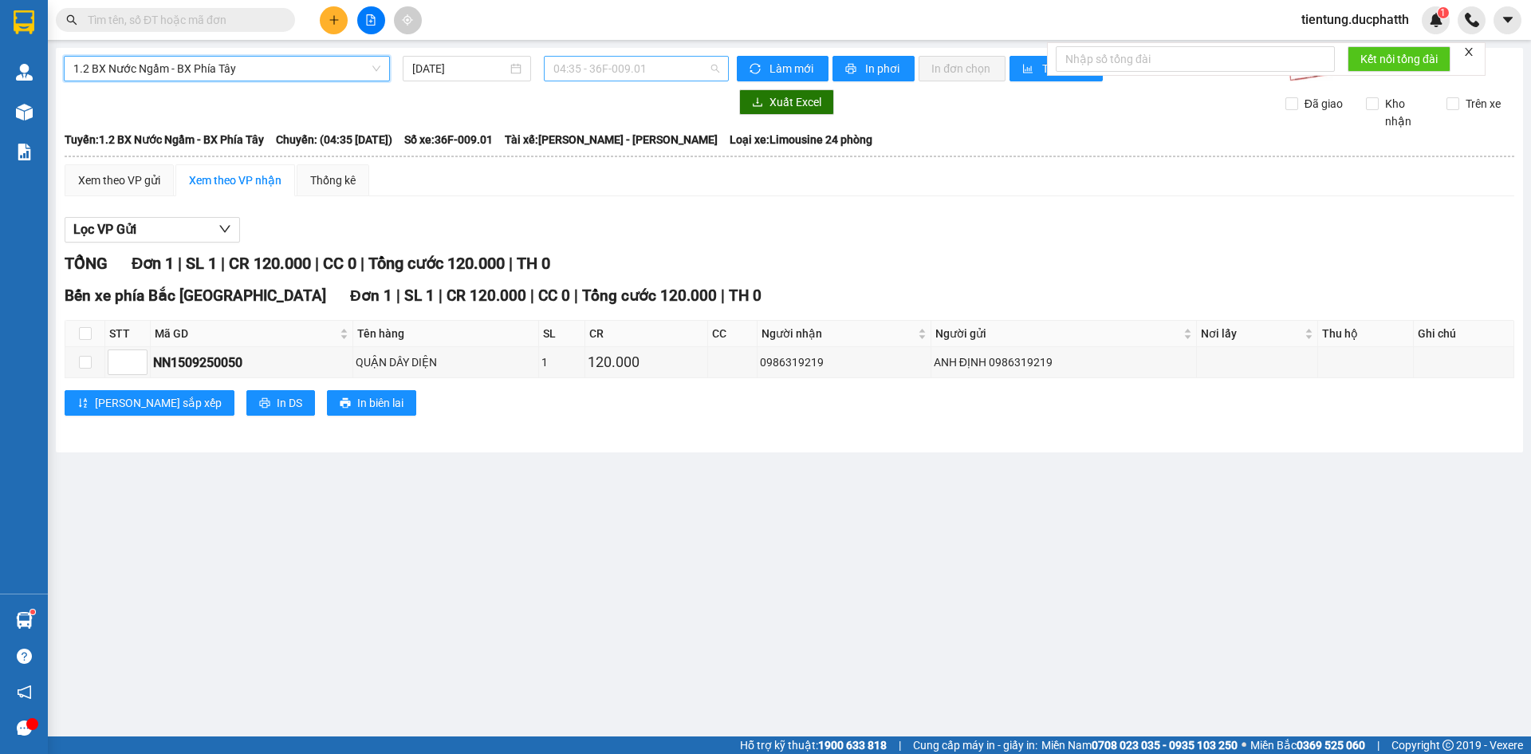
click at [604, 63] on span "04:35 - 36F-009.01" at bounding box center [637, 69] width 166 height 24
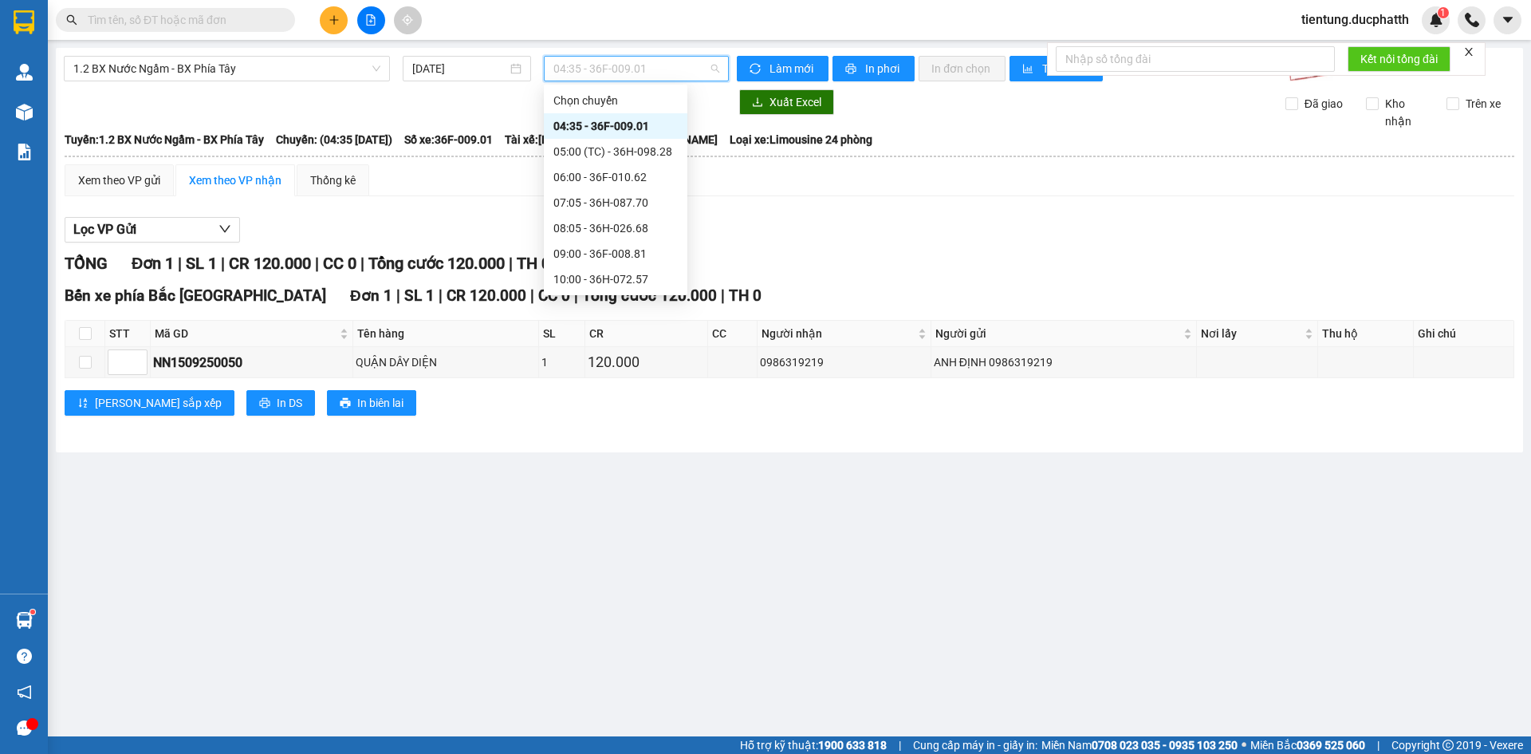
click at [649, 121] on div "04:35 - 36F-009.01" at bounding box center [616, 126] width 124 height 18
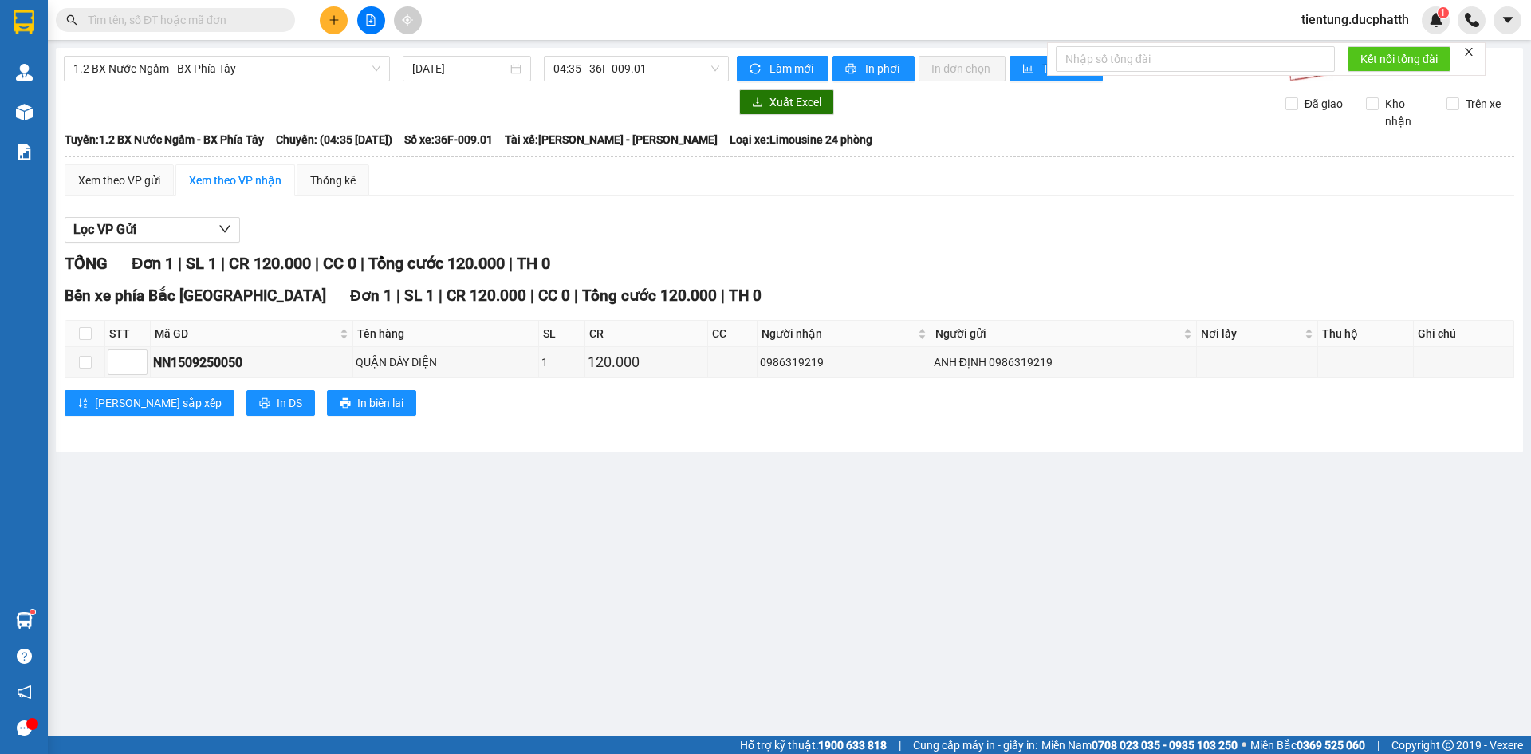
click at [491, 111] on div at bounding box center [396, 102] width 665 height 26
click at [373, 31] on button at bounding box center [371, 20] width 28 height 28
click at [276, 72] on span "1.2 BX Nước Ngầm - BX Phía Tây" at bounding box center [226, 69] width 307 height 24
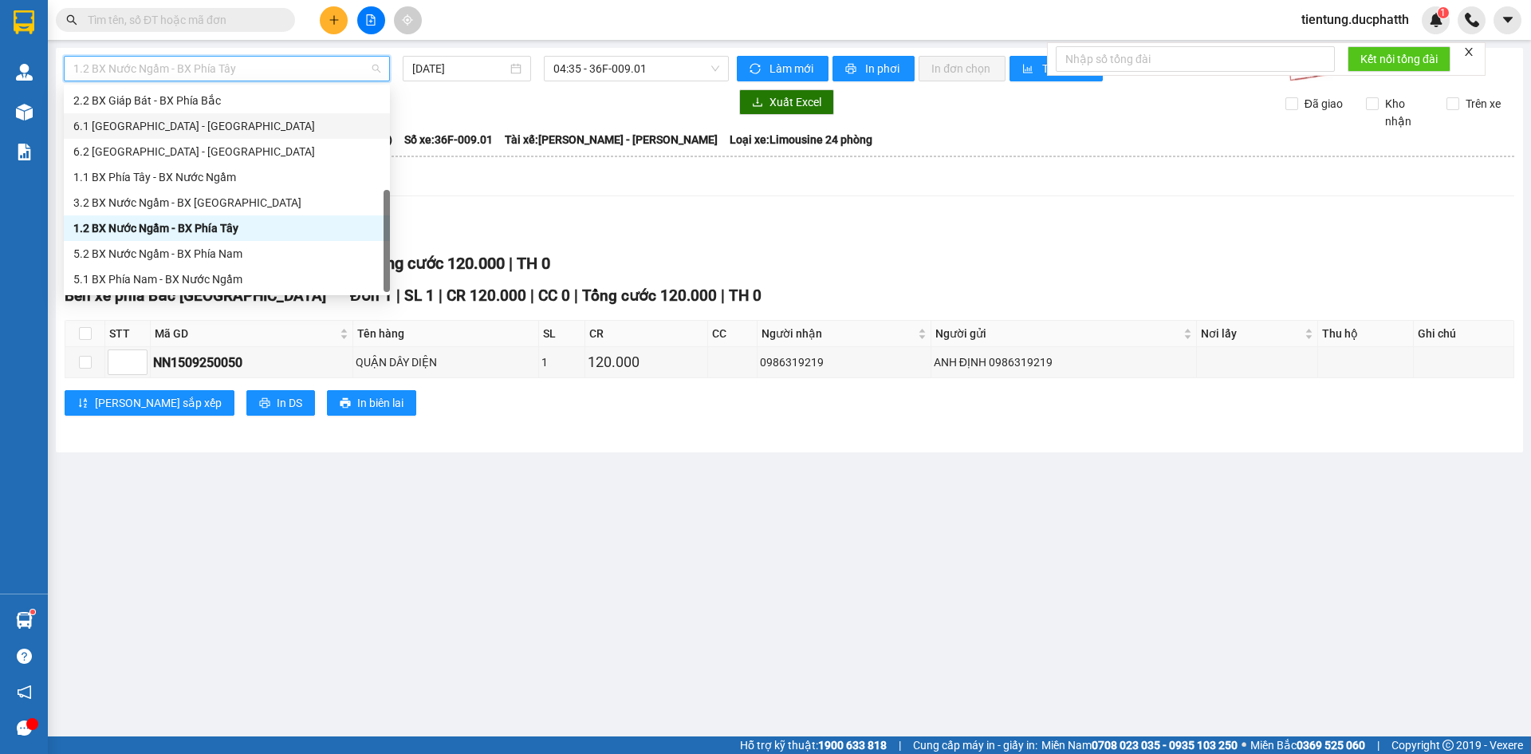
click at [469, 116] on div "Xuất Excel Đã giao Kho nhận Trên xe" at bounding box center [790, 109] width 1452 height 41
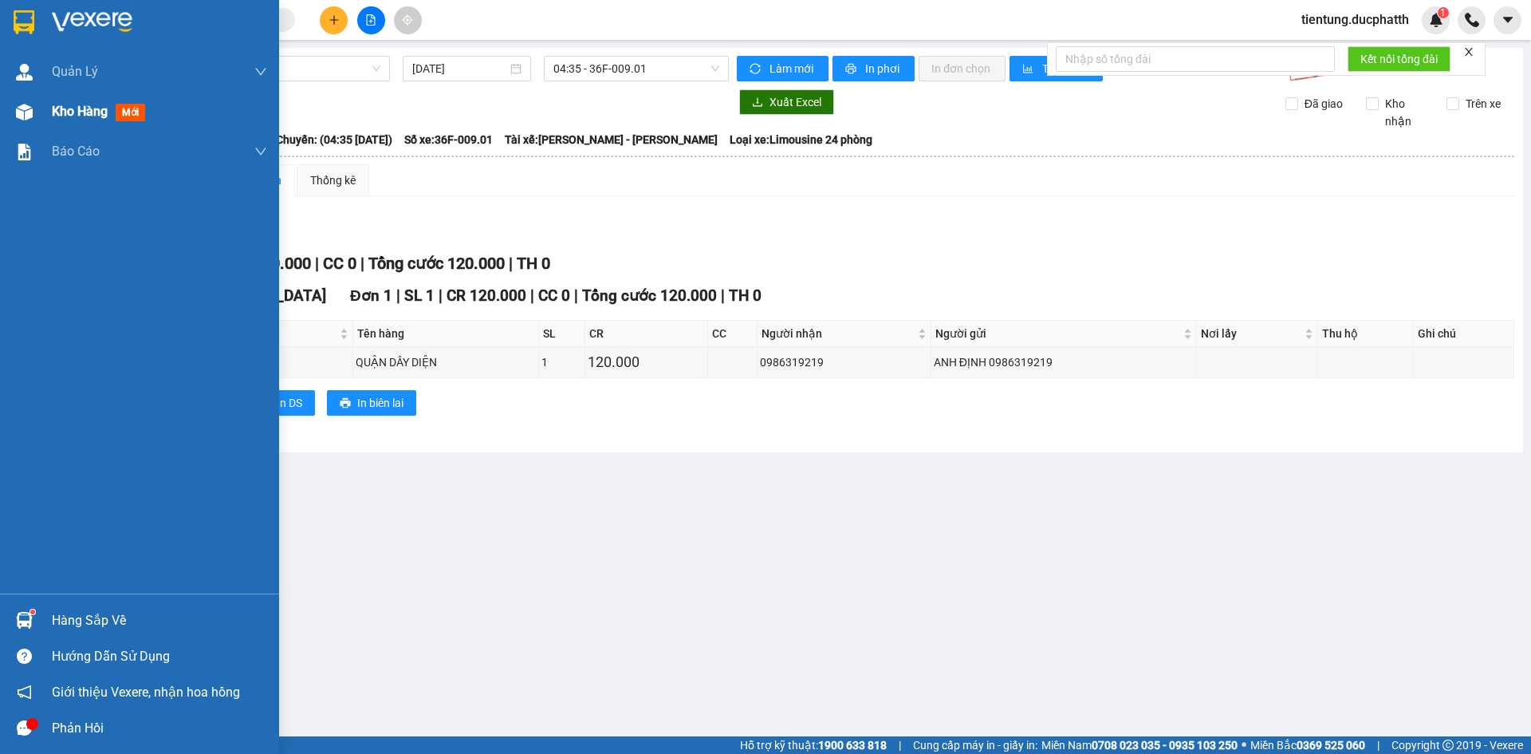
click at [96, 113] on span "Kho hàng" at bounding box center [80, 111] width 56 height 15
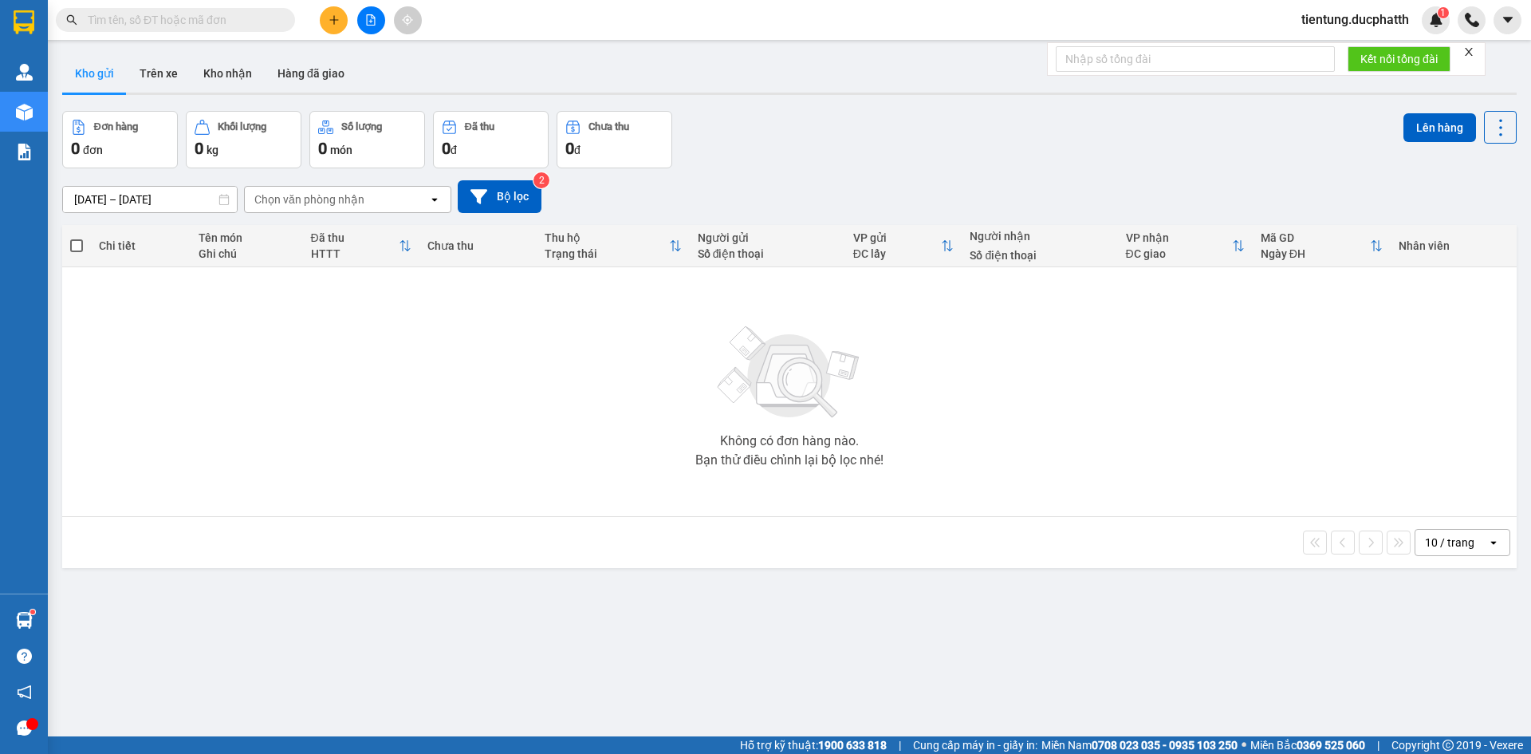
click at [369, 16] on icon "file-add" at bounding box center [370, 19] width 11 height 11
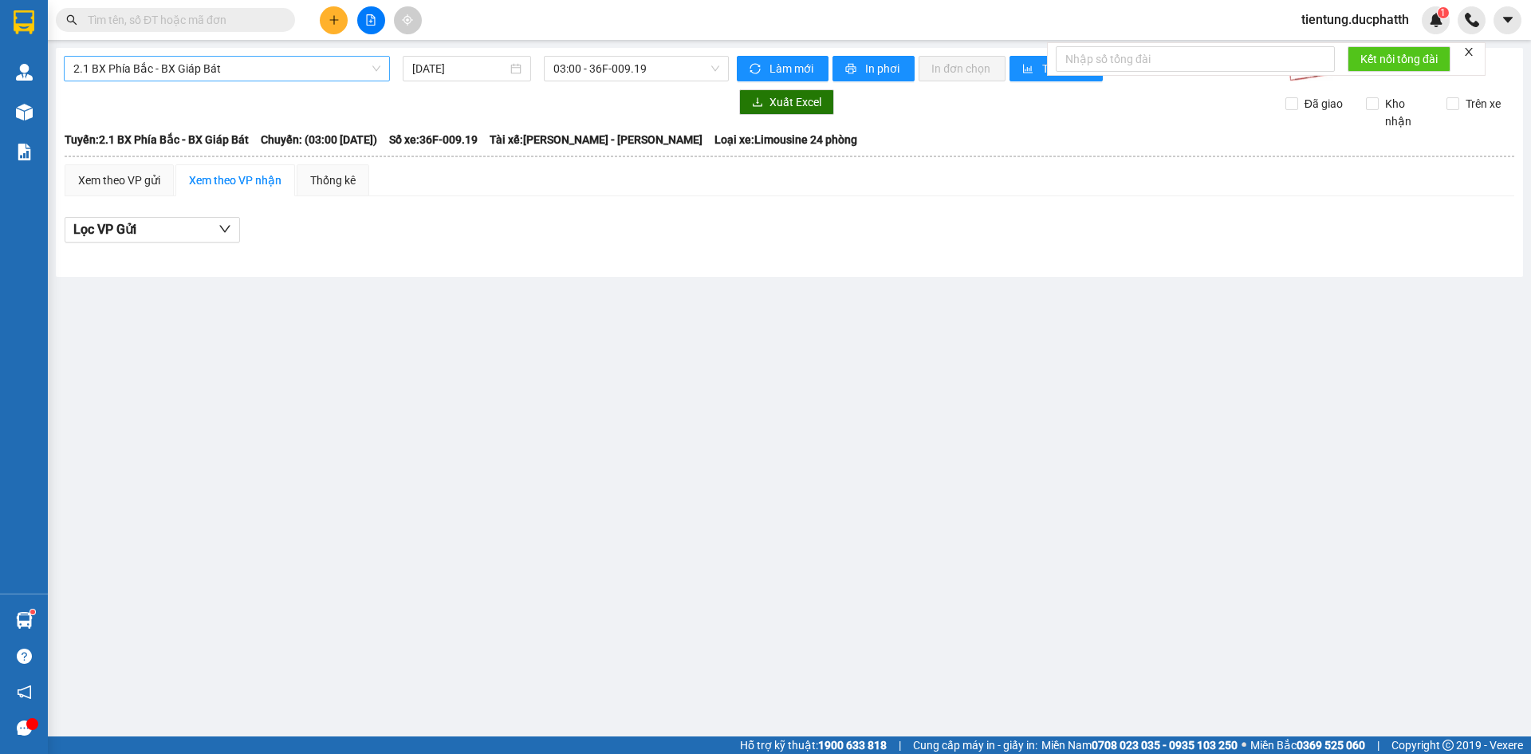
click at [243, 68] on span "2.1 BX Phía Bắc - BX Giáp Bát" at bounding box center [226, 69] width 307 height 24
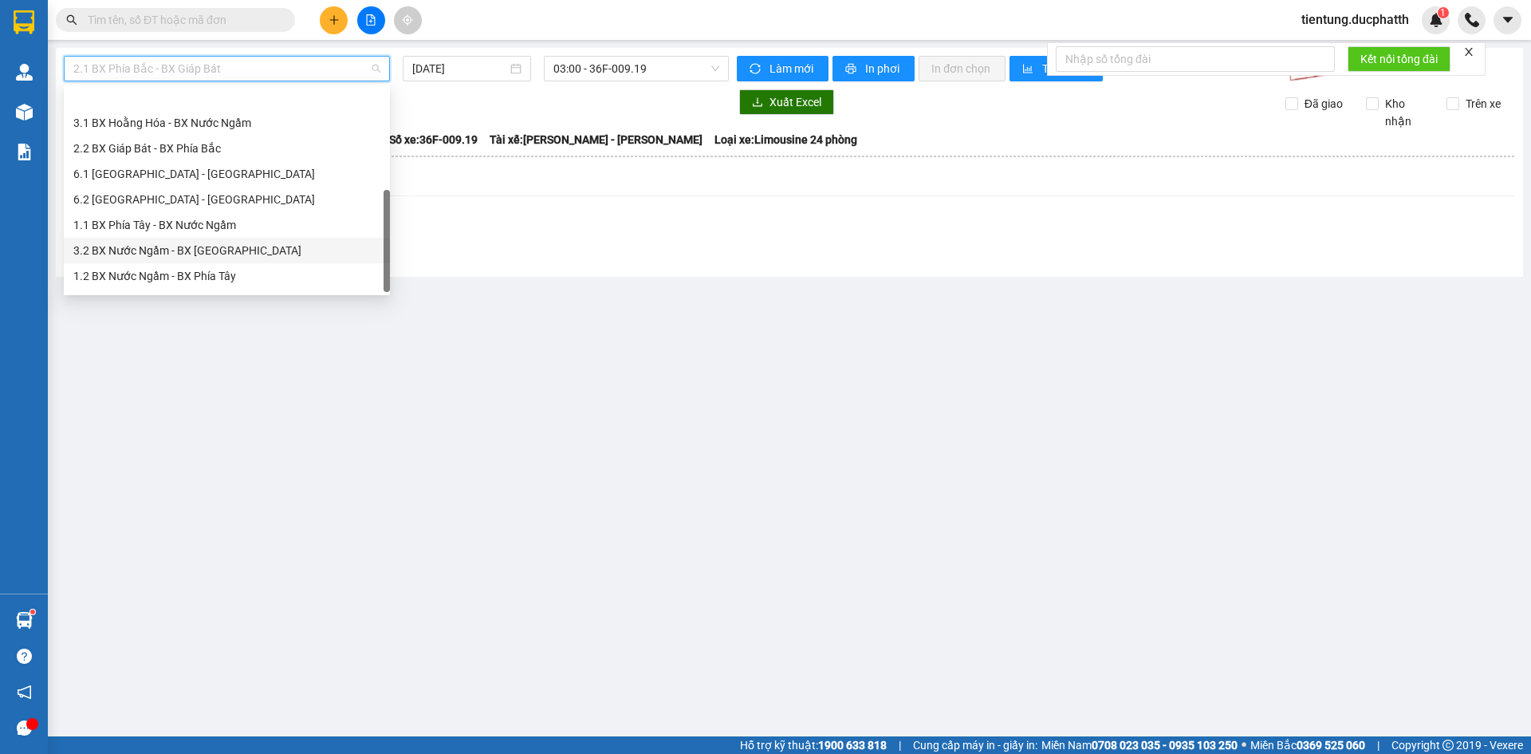
scroll to position [128, 0]
click at [247, 225] on div "1.2 BX Nước Ngầm - BX Phía Tây" at bounding box center [226, 228] width 307 height 18
type input "15/09/2025"
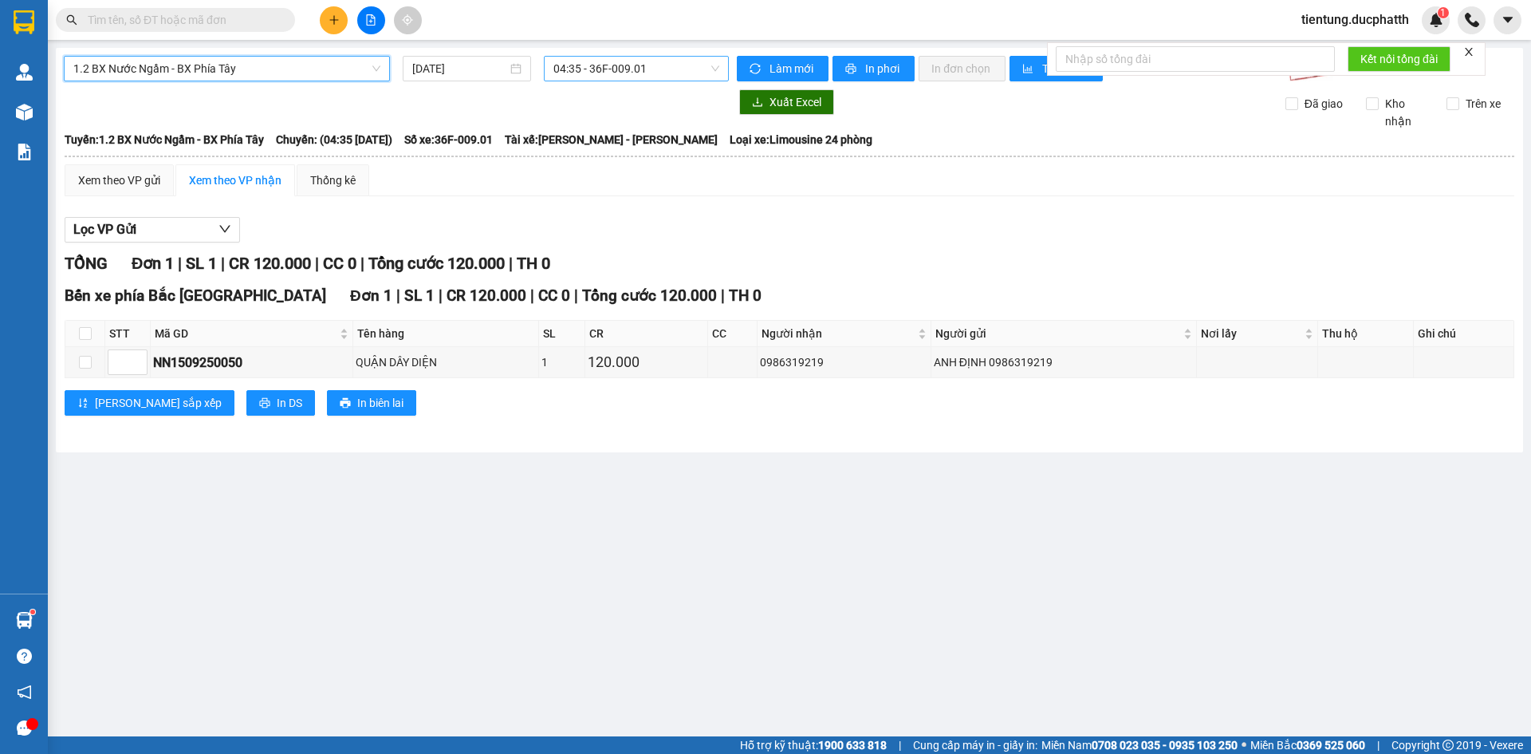
click at [617, 72] on span "04:35 - 36F-009.01" at bounding box center [637, 69] width 166 height 24
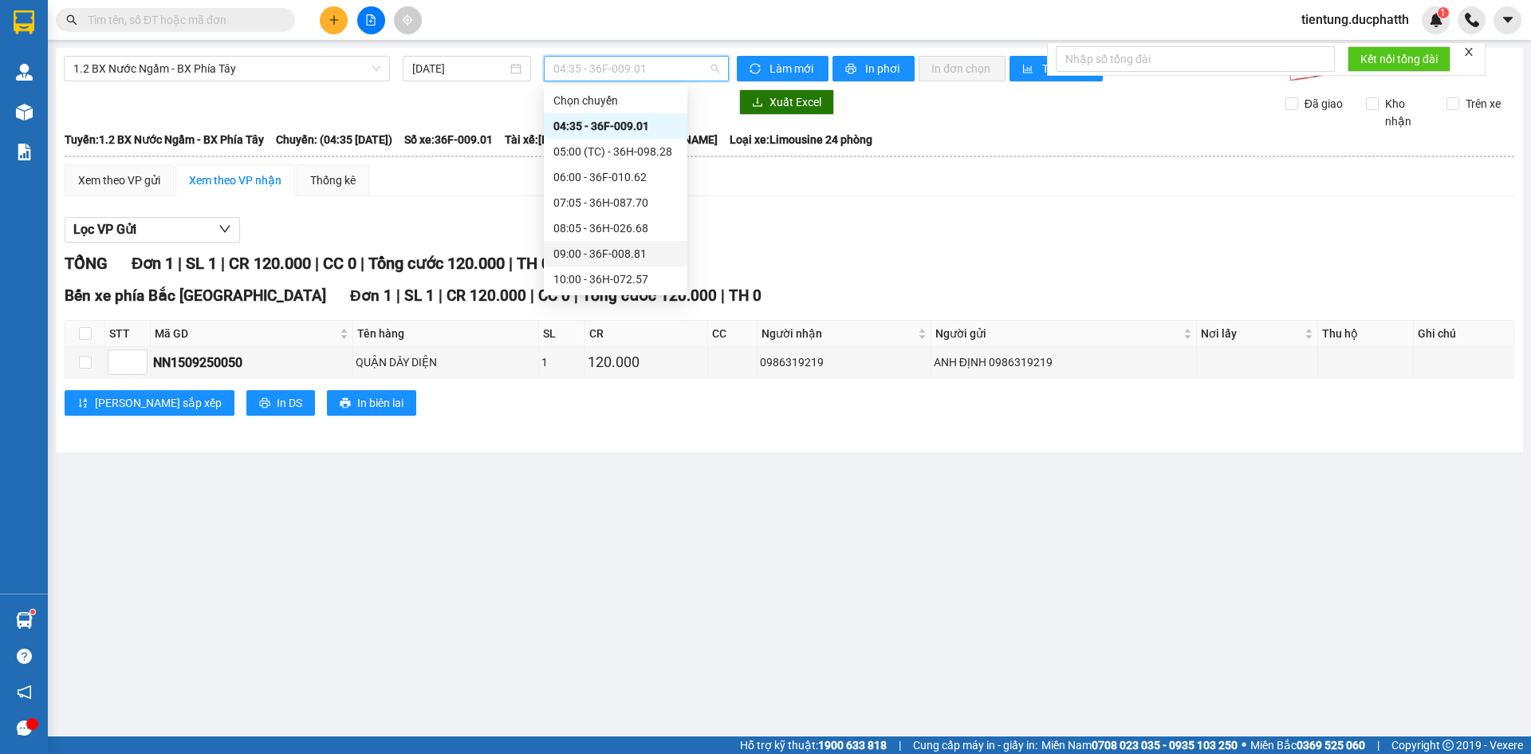
click at [622, 256] on div "09:00 - 36F-008.81" at bounding box center [616, 254] width 124 height 18
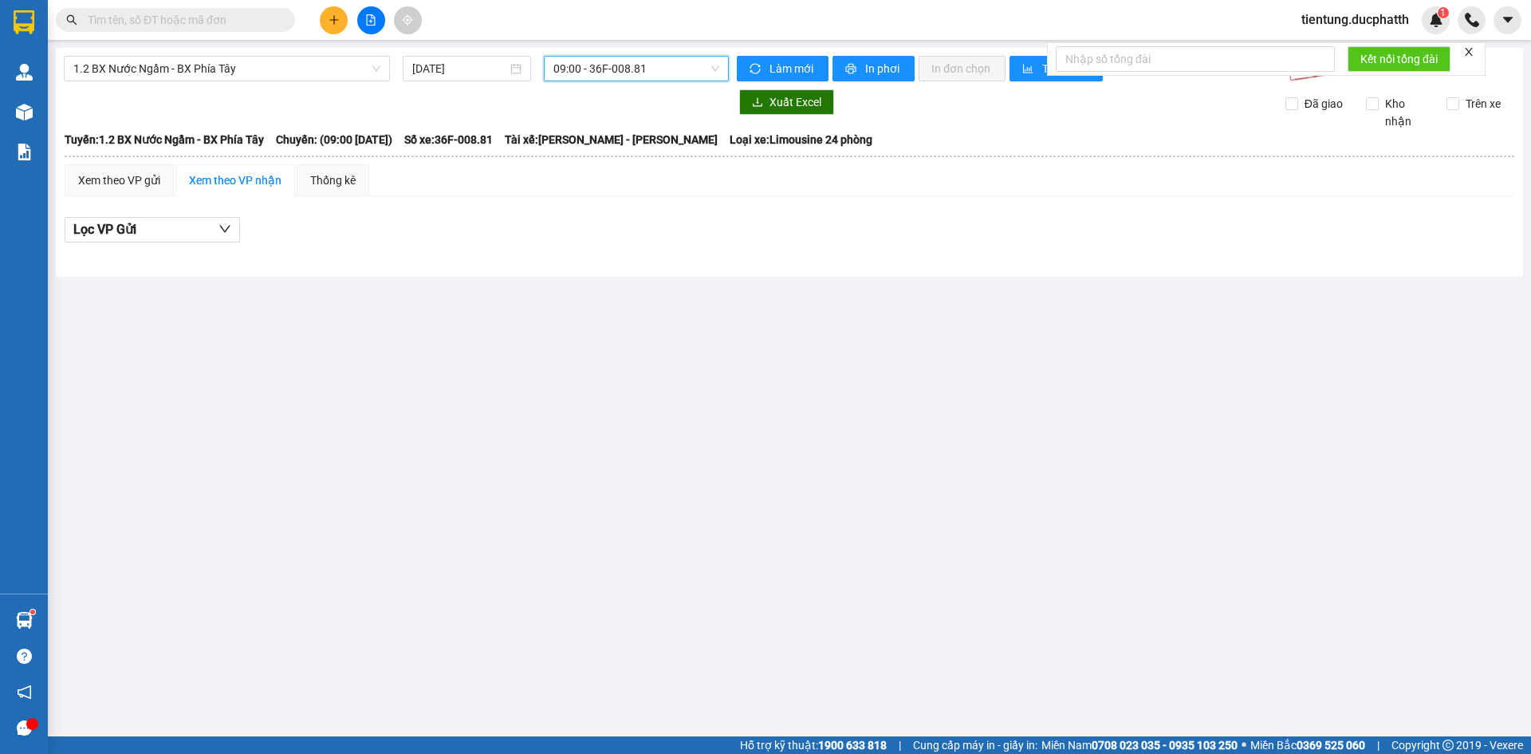
click at [672, 81] on div "09:00 - 36F-008.81" at bounding box center [636, 69] width 185 height 26
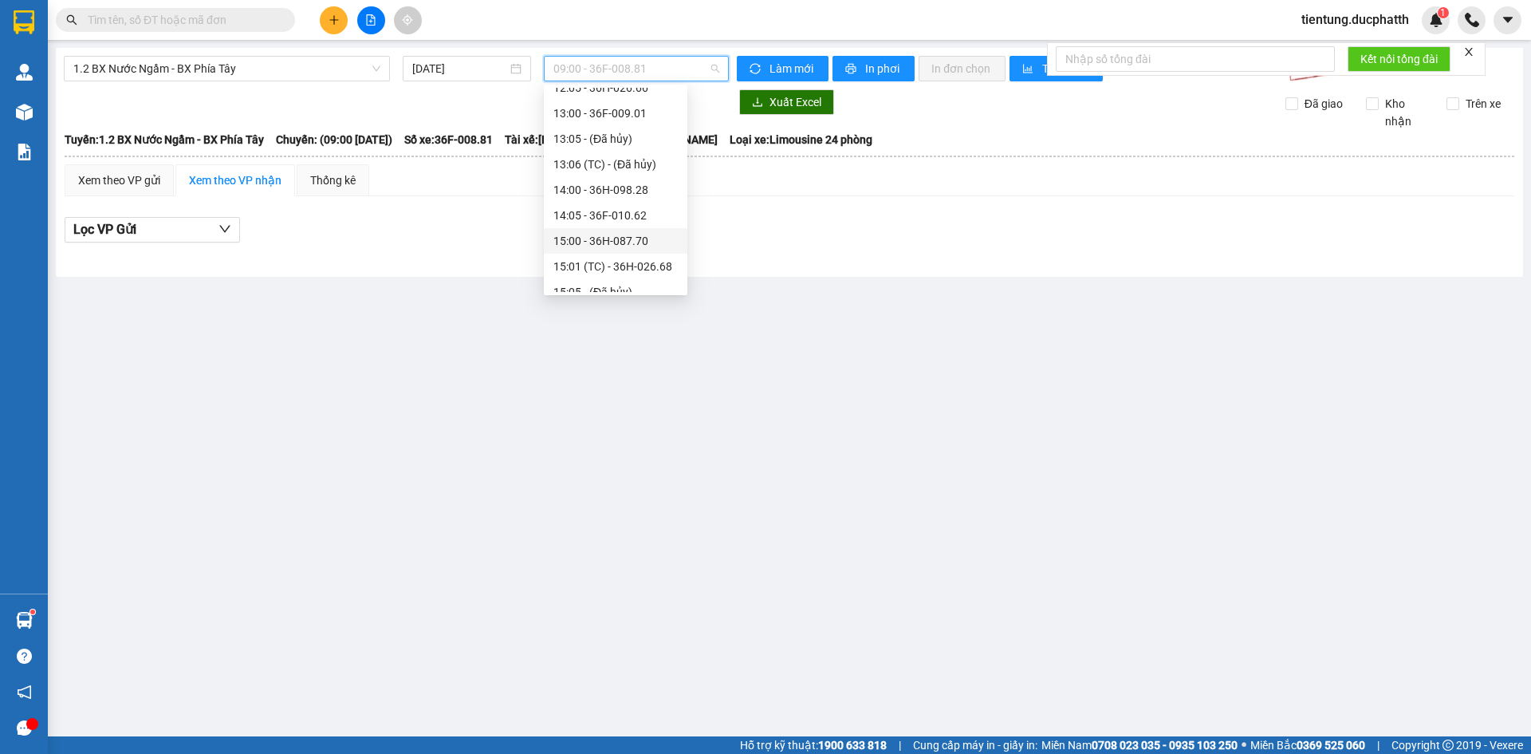
scroll to position [479, 0]
click at [647, 206] on div "17:00 - 36F-009.22" at bounding box center [616, 209] width 124 height 18
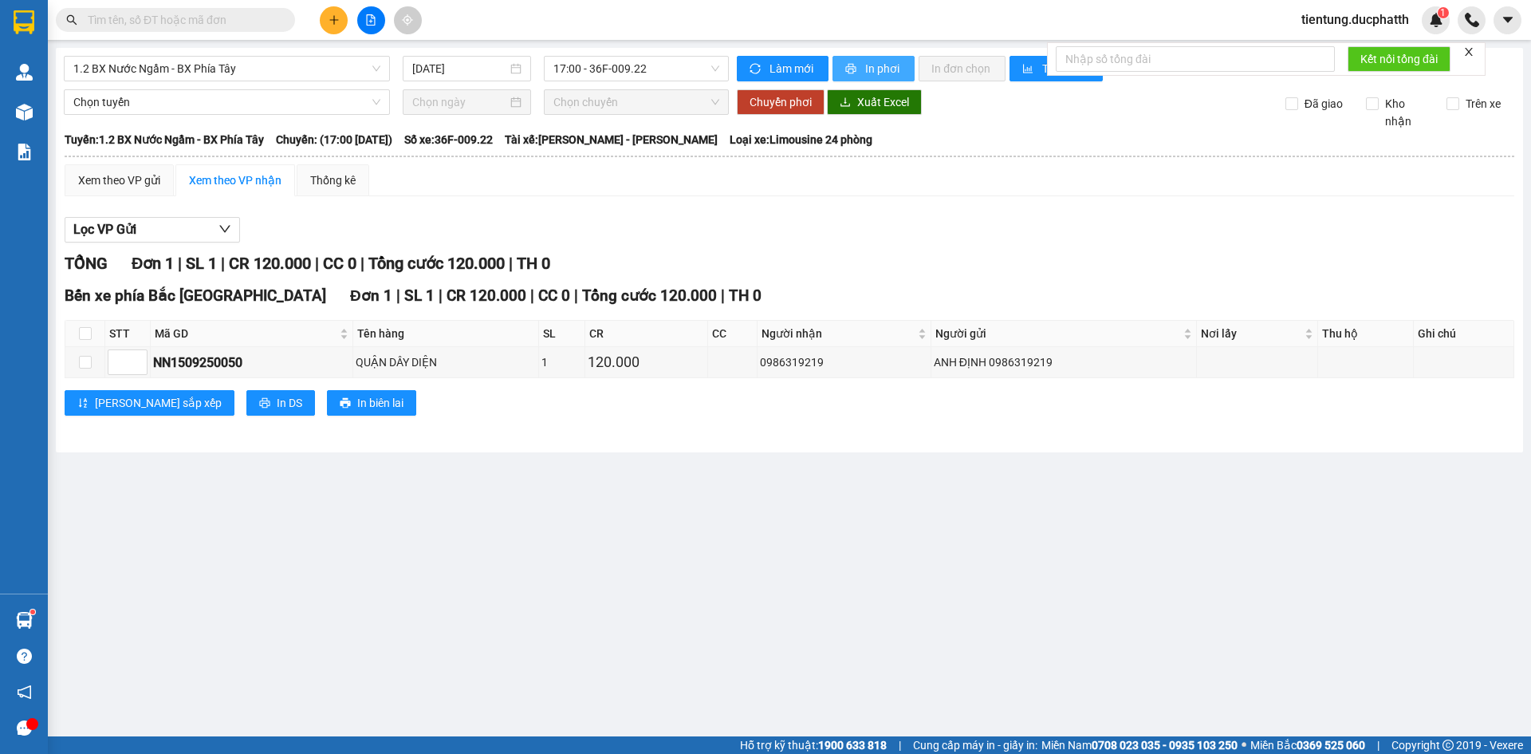
click at [863, 69] on button "In phơi" at bounding box center [874, 69] width 82 height 26
click at [1330, 18] on span "tientung.ducphatth" at bounding box center [1355, 20] width 133 height 20
click at [1334, 50] on span "Đăng xuất" at bounding box center [1361, 50] width 102 height 18
